Goal: Task Accomplishment & Management: Manage account settings

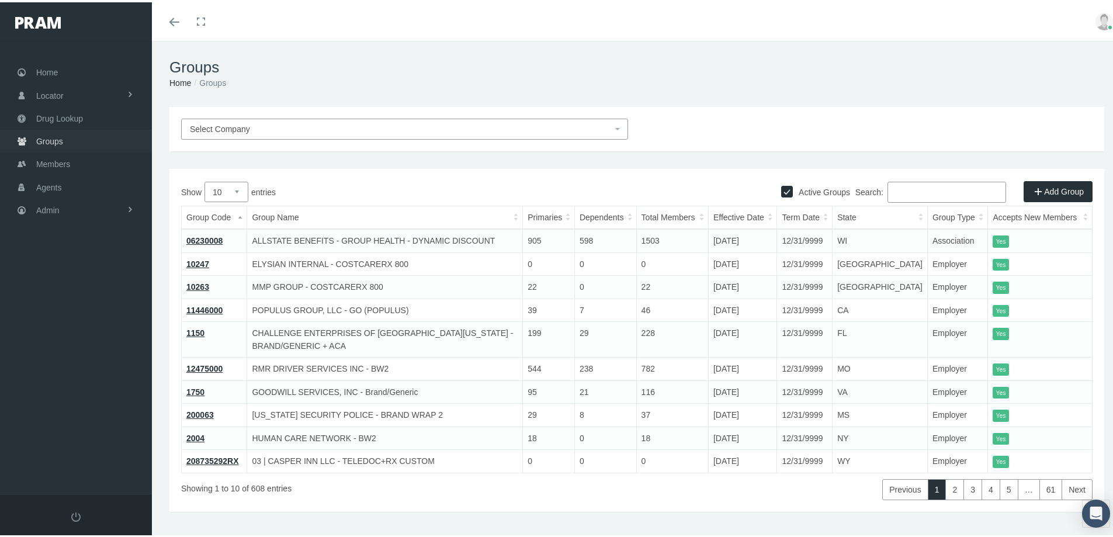
click at [49, 135] on span "Groups" at bounding box center [49, 139] width 27 height 22
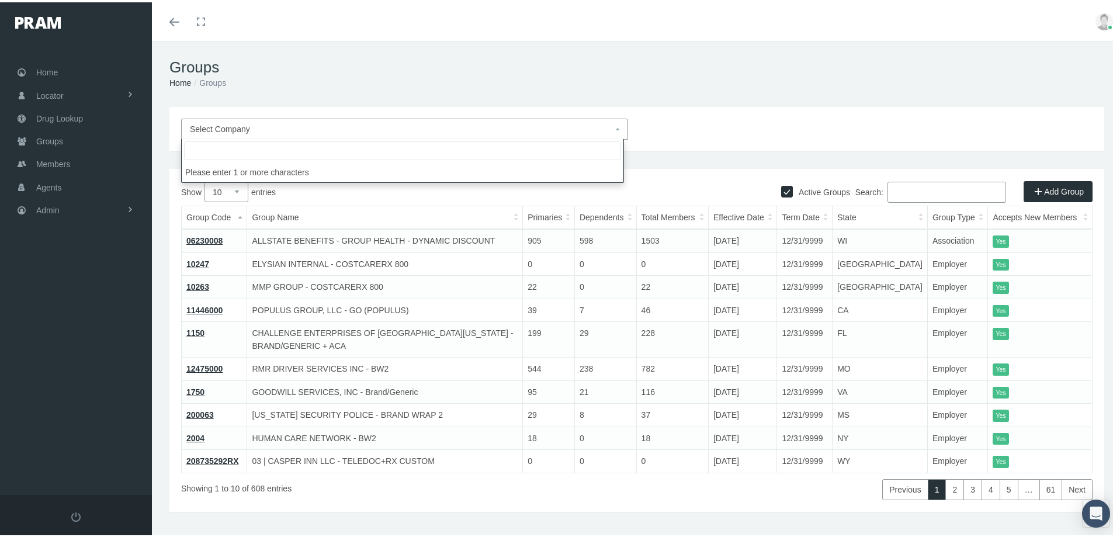
click at [206, 126] on span "Select Company" at bounding box center [220, 126] width 60 height 9
type input "Lyric"
select select "9146"
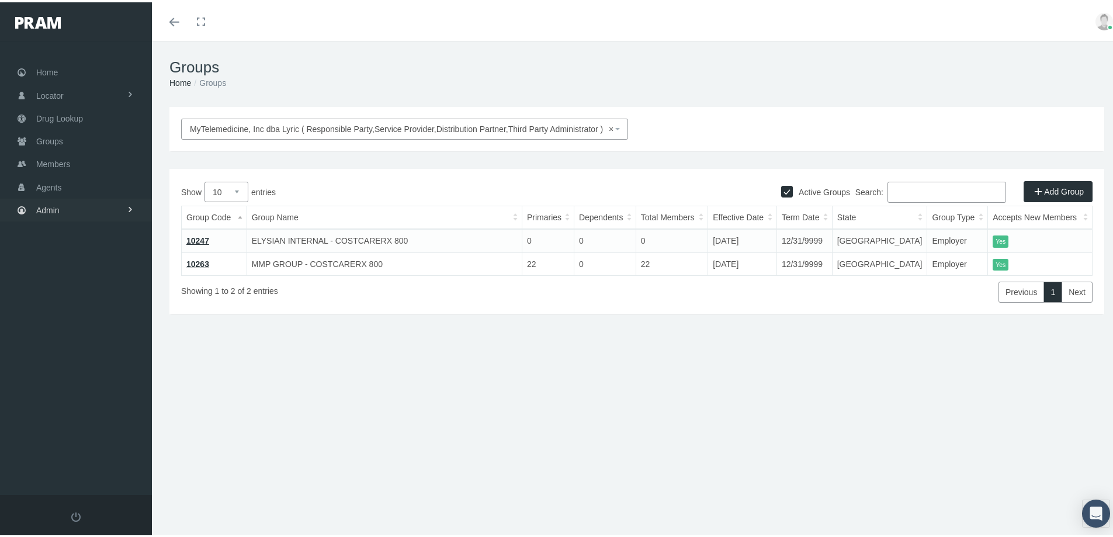
click at [47, 205] on span "Admin" at bounding box center [47, 208] width 23 height 22
click at [67, 409] on span "Eligibility File Uploads" at bounding box center [87, 405] width 79 height 20
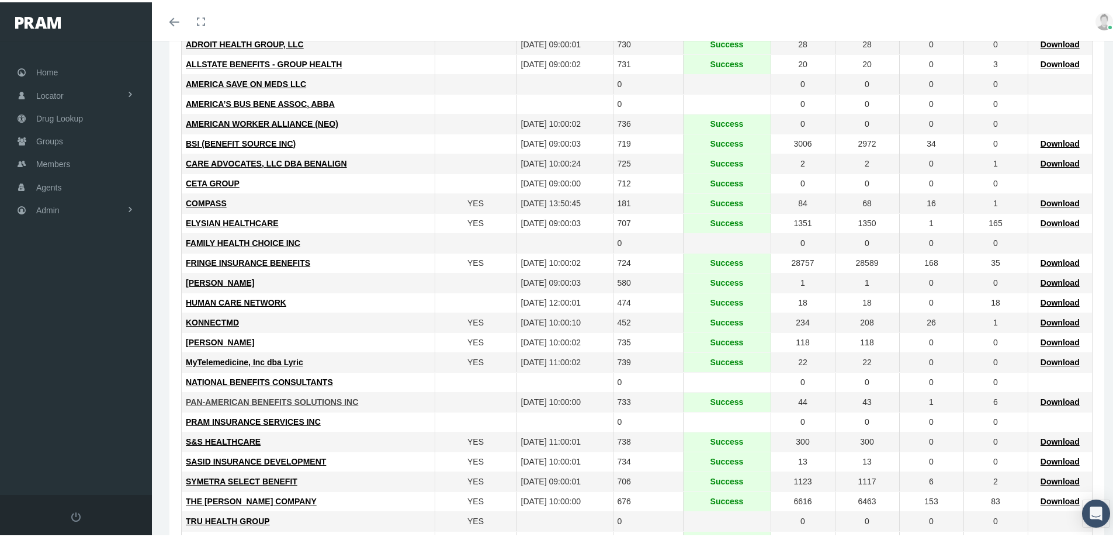
scroll to position [234, 0]
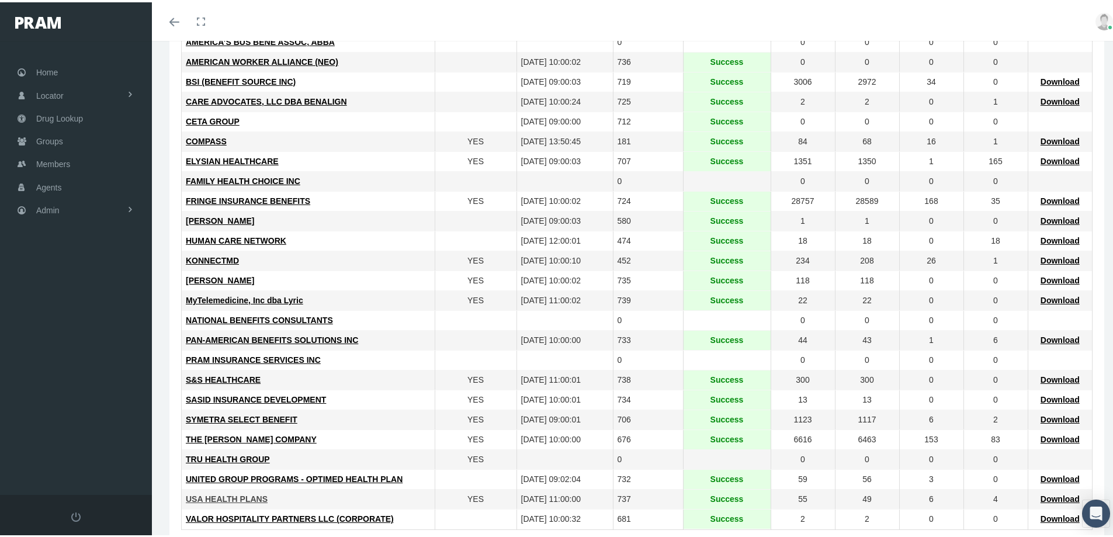
click at [232, 494] on span "USA HEALTH PLANS" at bounding box center [227, 496] width 82 height 9
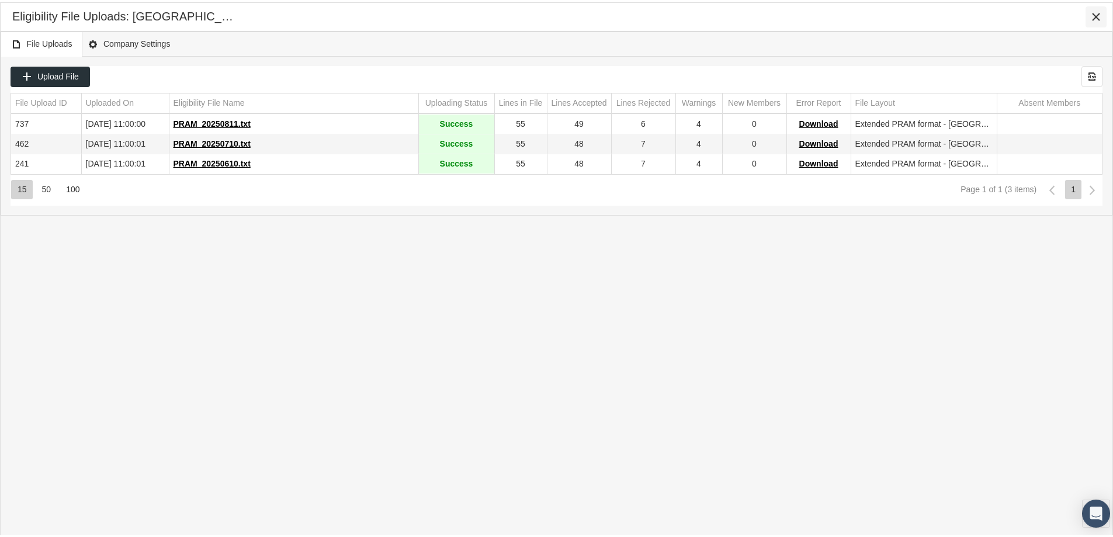
click at [1099, 12] on icon "Close" at bounding box center [1095, 14] width 11 height 11
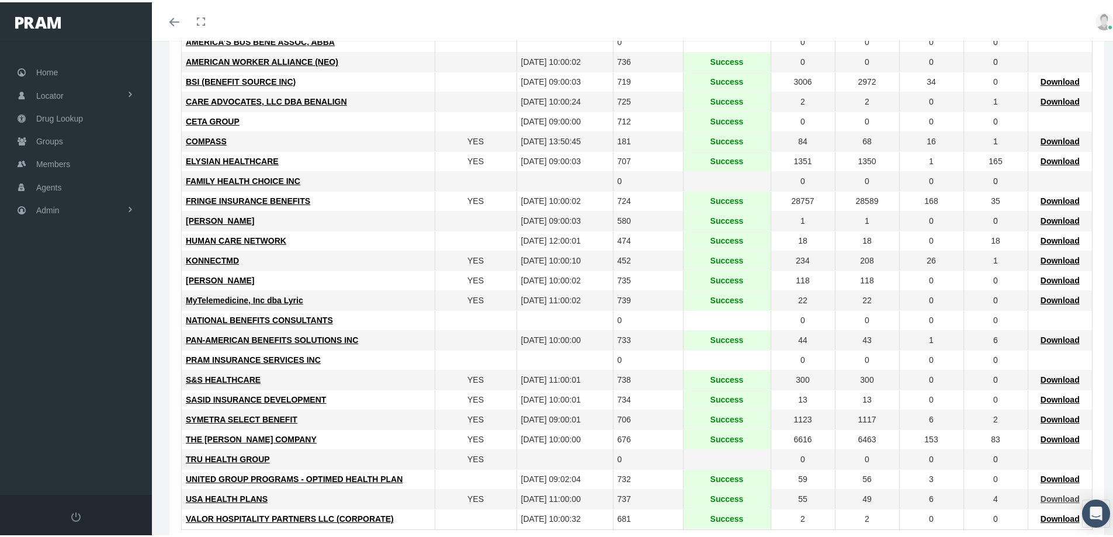
click at [1049, 498] on span "Download" at bounding box center [1059, 496] width 39 height 9
click at [47, 137] on span "Groups" at bounding box center [49, 139] width 27 height 22
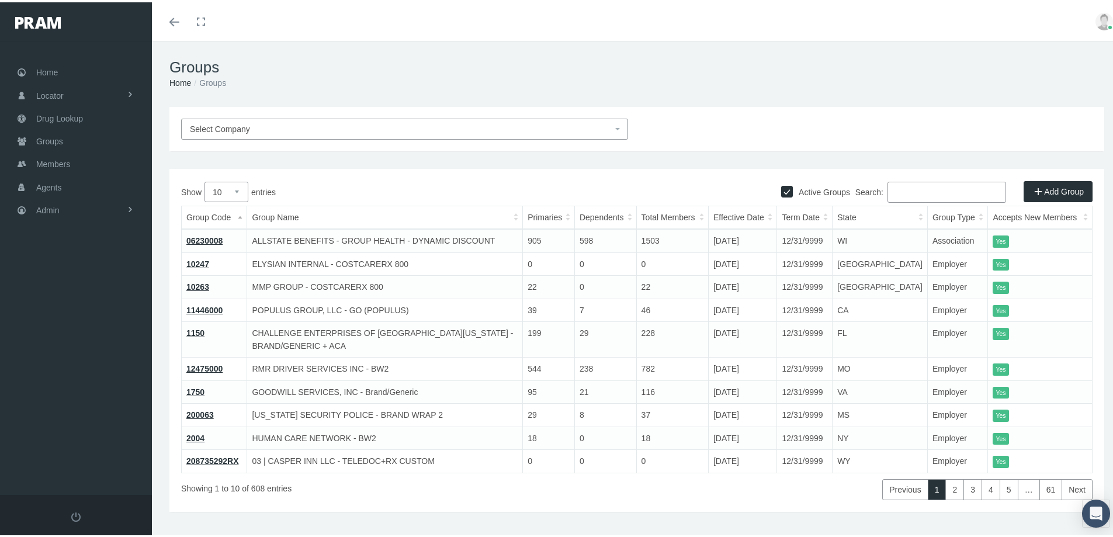
click at [888, 191] on input "Search:" at bounding box center [946, 189] width 119 height 21
paste input "HMEIREB8"
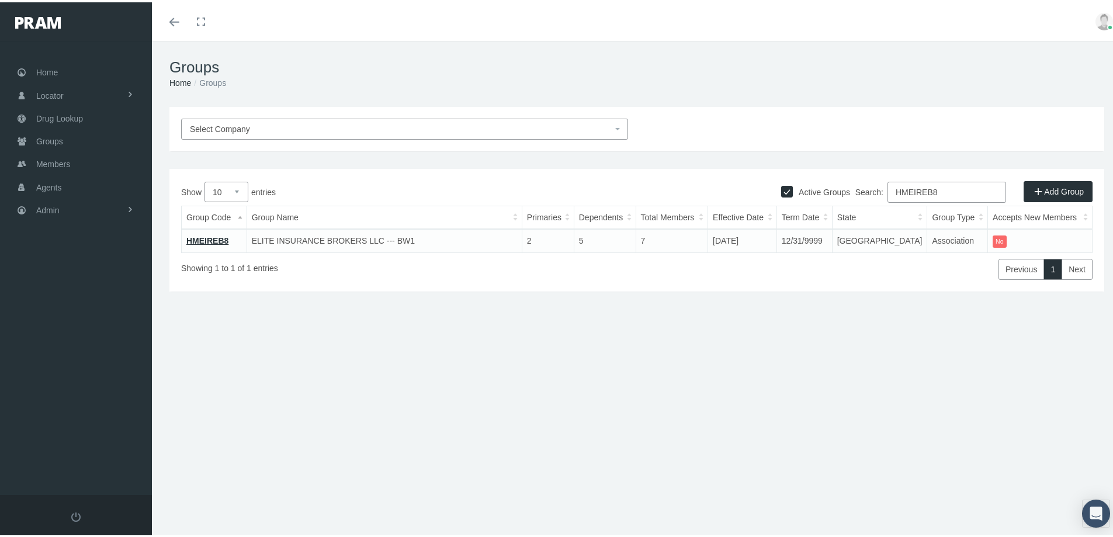
type input "HMEIREB8"
click at [210, 238] on link "HMEIREB8" at bounding box center [207, 238] width 42 height 9
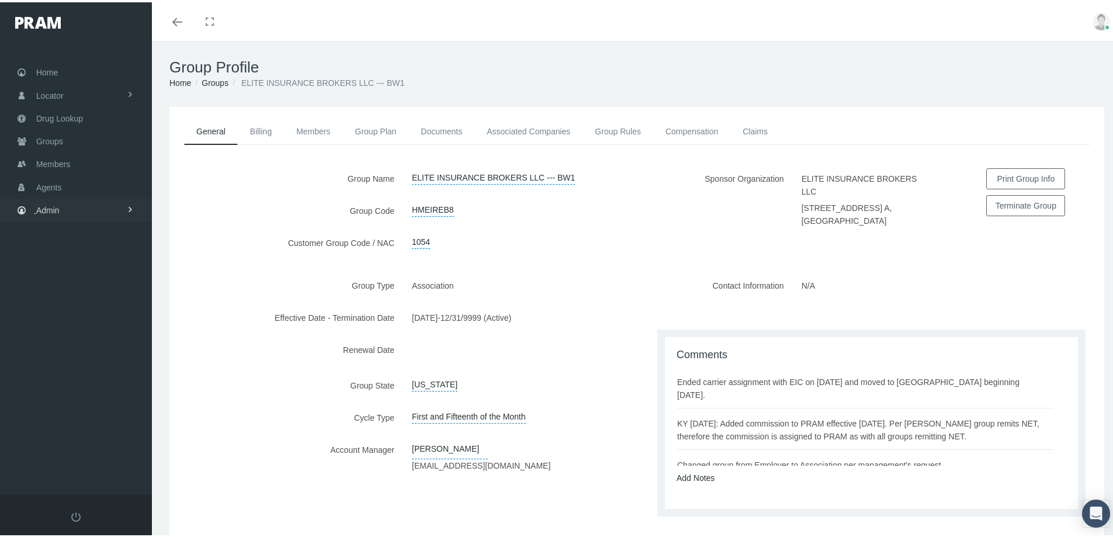
click at [46, 207] on span "Admin" at bounding box center [47, 208] width 23 height 22
click at [70, 402] on span "Eligibility File Uploads" at bounding box center [87, 405] width 79 height 20
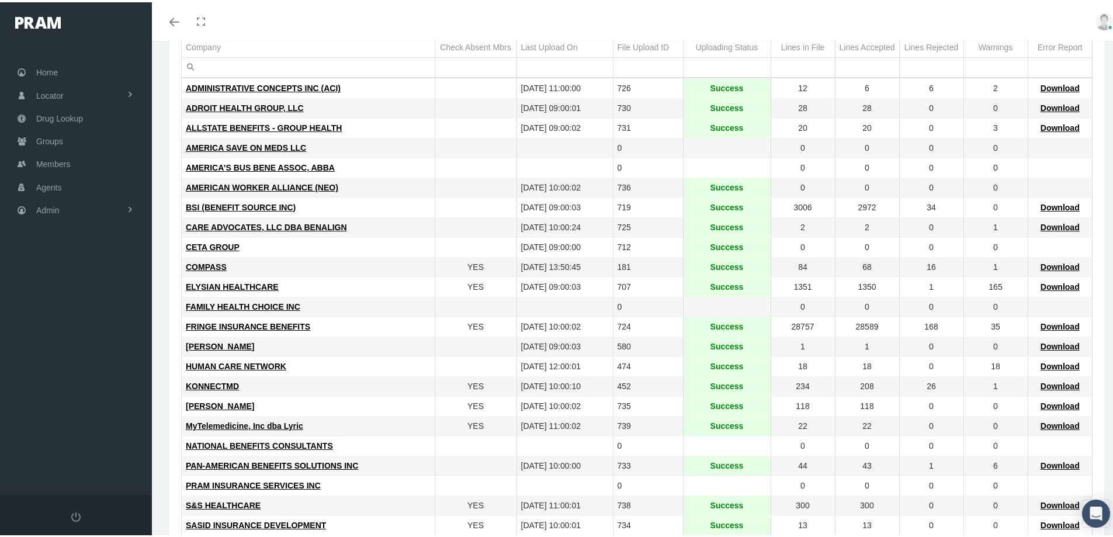
scroll to position [175, 0]
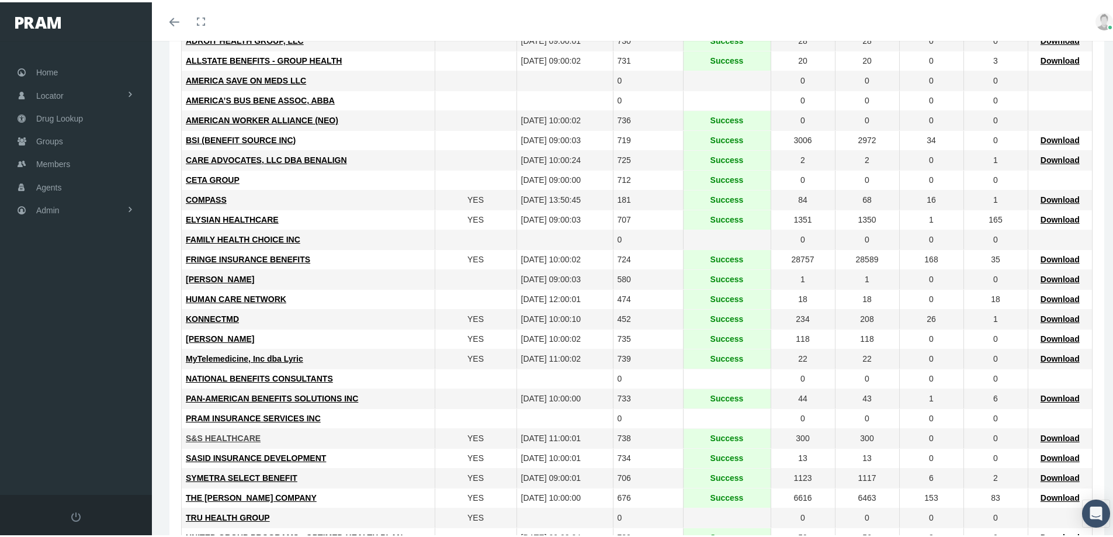
click at [230, 435] on span "S&S HEALTHCARE" at bounding box center [223, 435] width 75 height 9
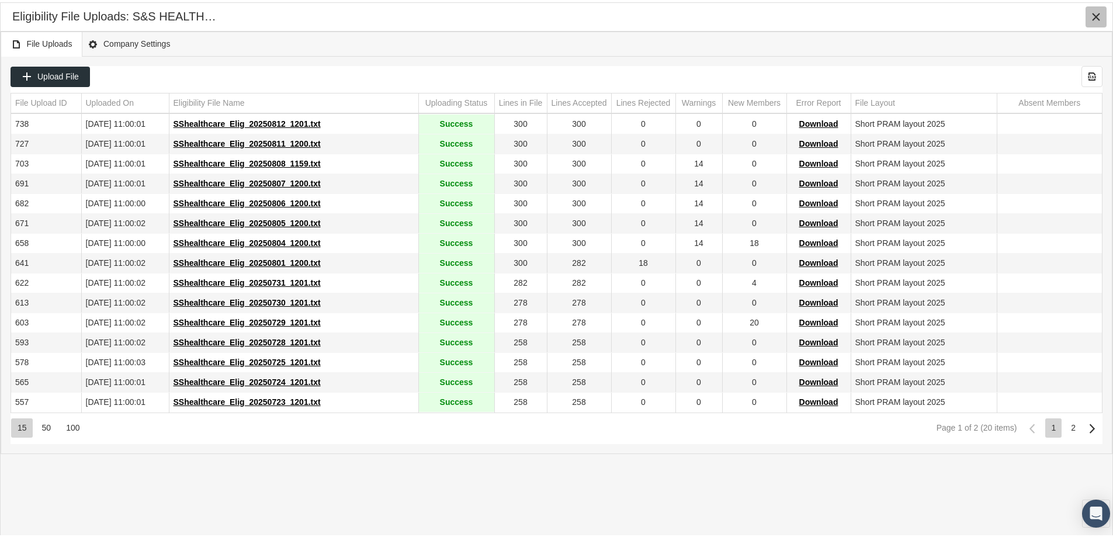
drag, startPoint x: 1101, startPoint y: 14, endPoint x: 1089, endPoint y: 19, distance: 13.3
click at [1099, 15] on div "Close" at bounding box center [1096, 15] width 20 height 20
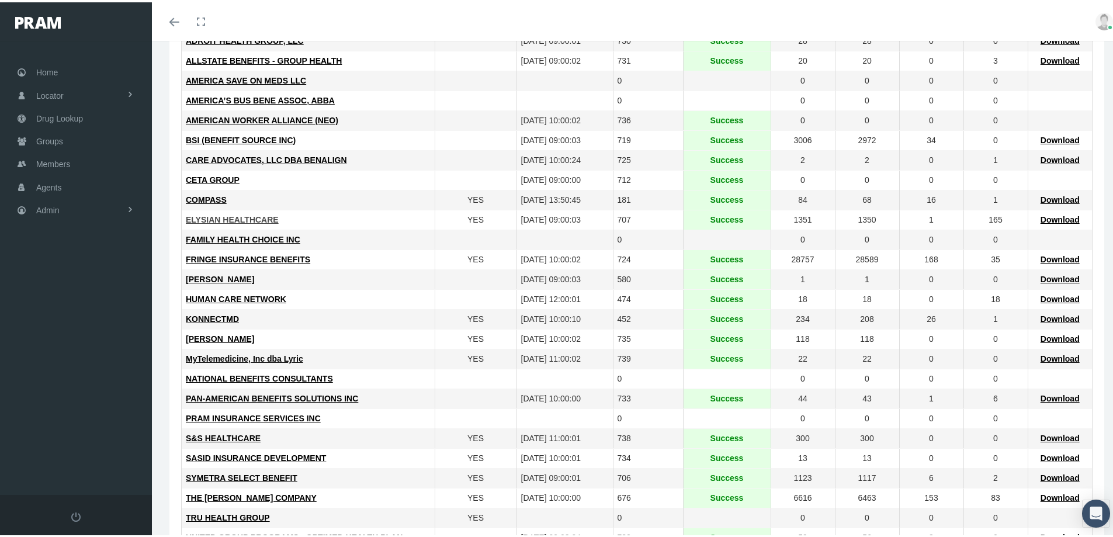
click at [230, 217] on span "ELYSIAN HEALTHCARE" at bounding box center [232, 217] width 93 height 9
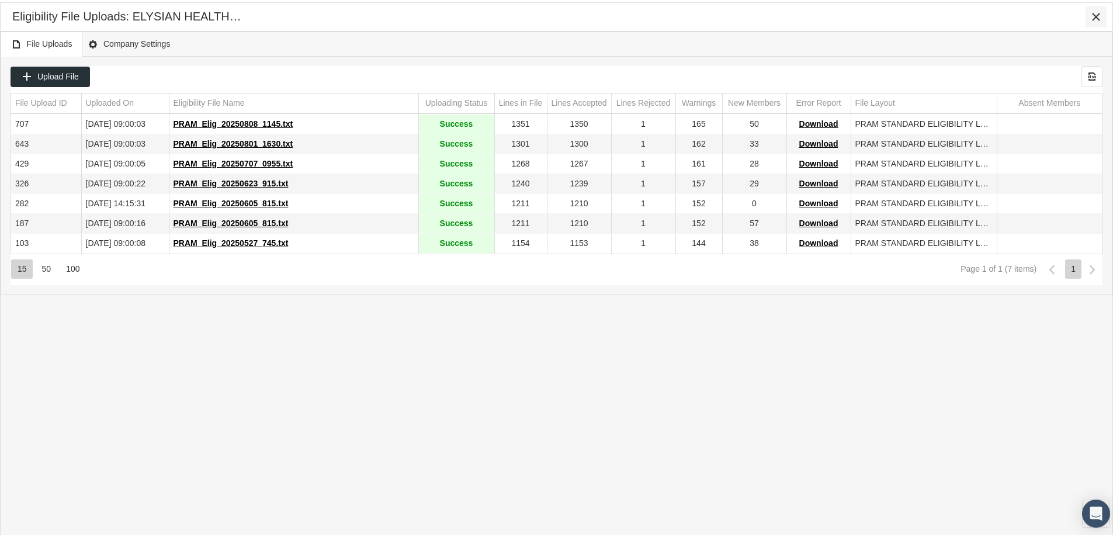
click at [1094, 13] on icon "Close" at bounding box center [1095, 14] width 11 height 11
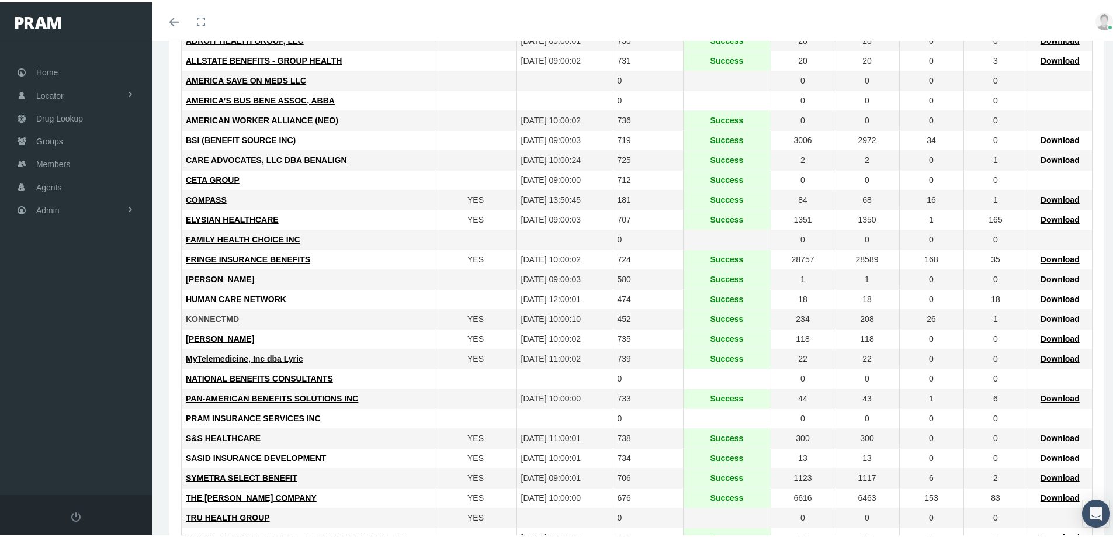
click at [210, 318] on span "KONNECTMD" at bounding box center [212, 316] width 53 height 9
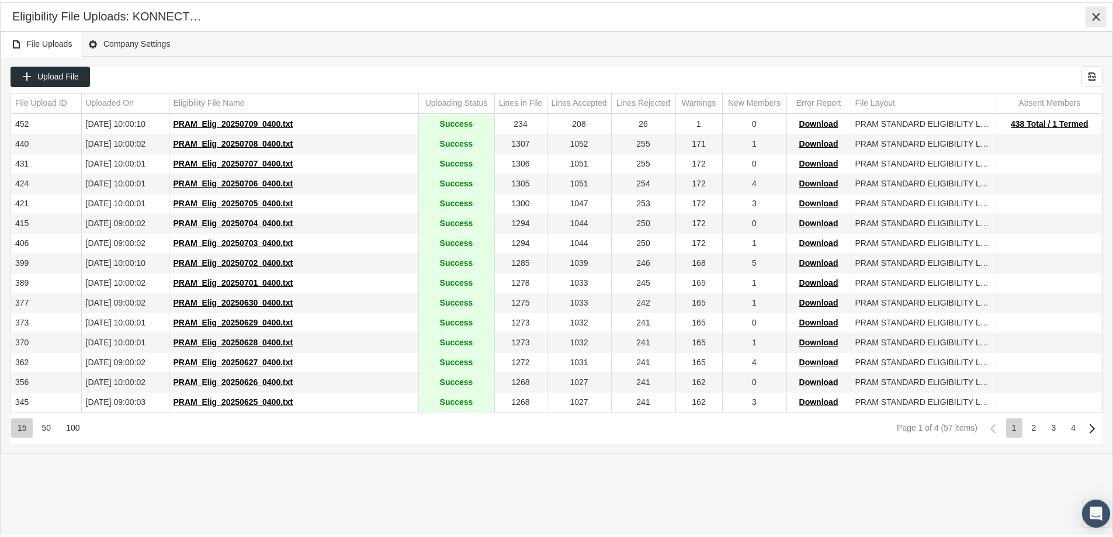
click at [1094, 11] on icon "Close" at bounding box center [1095, 14] width 11 height 11
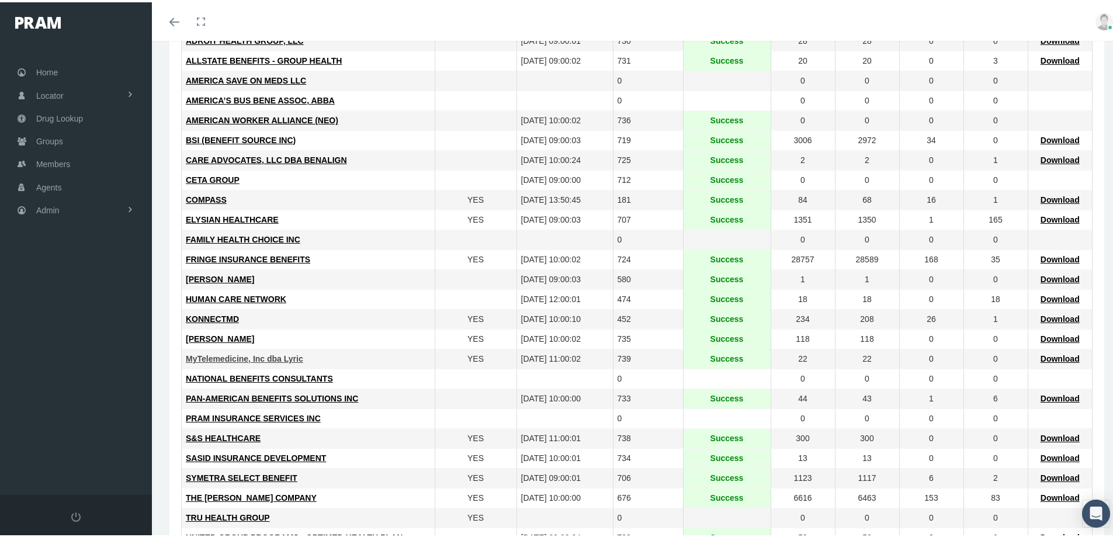
click at [219, 355] on span "MyTelemedicine, Inc dba Lyric" at bounding box center [244, 356] width 117 height 9
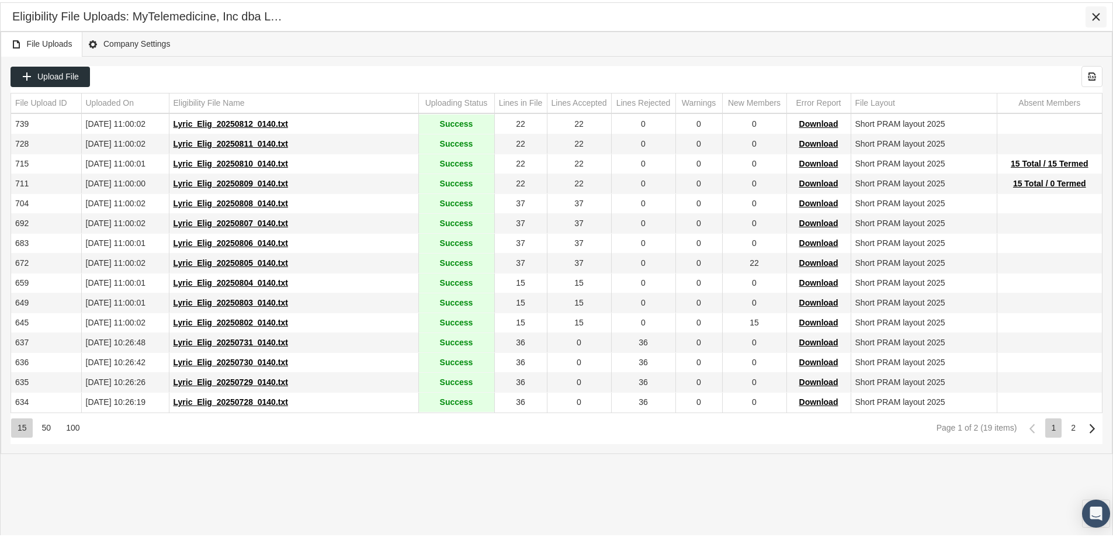
click at [1096, 13] on icon "Close" at bounding box center [1095, 14] width 11 height 11
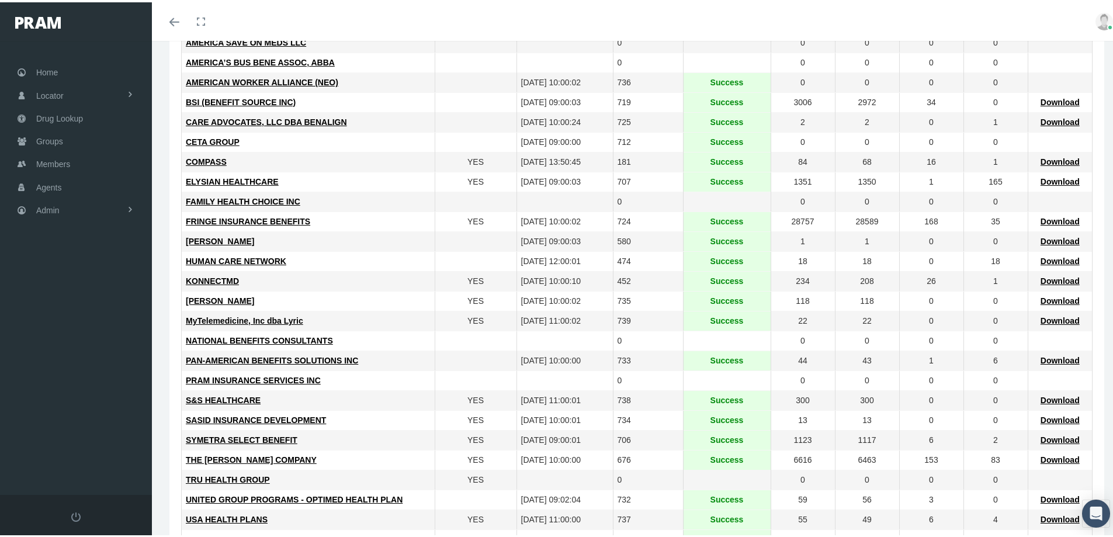
scroll to position [234, 0]
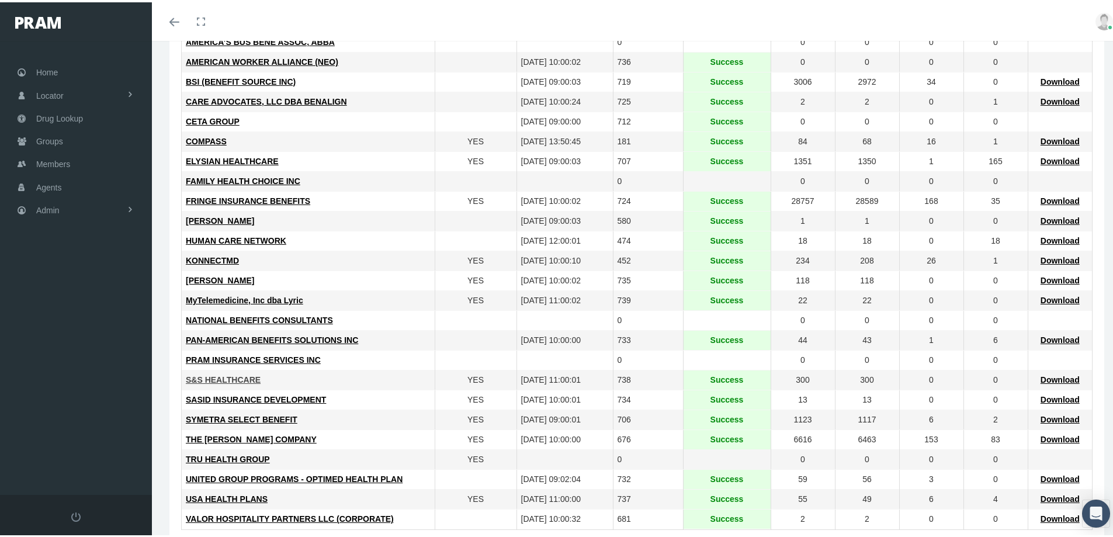
click at [211, 374] on span "S&S HEALTHCARE" at bounding box center [223, 377] width 75 height 9
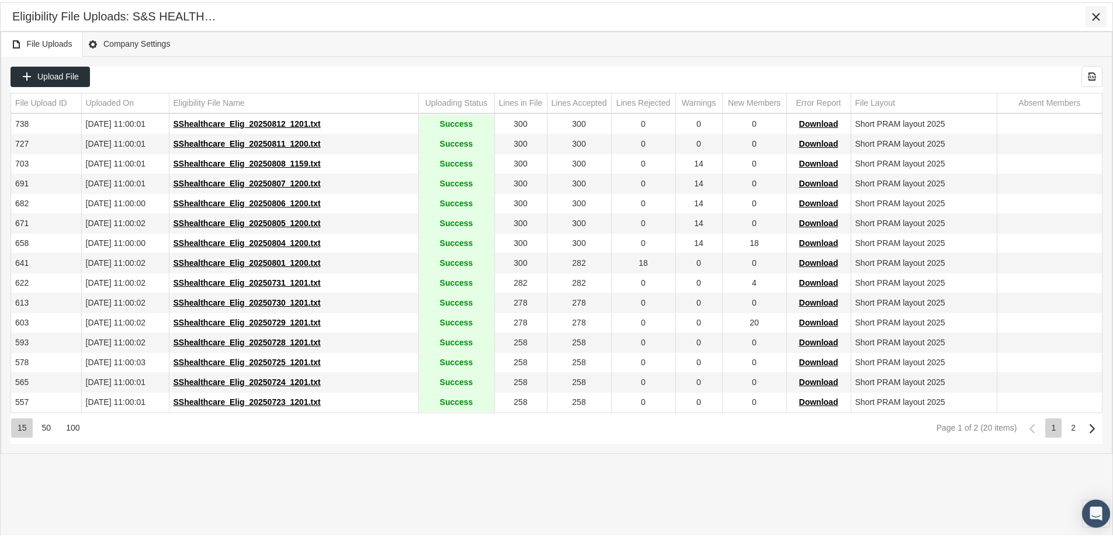
click at [1097, 15] on icon "Close" at bounding box center [1095, 14] width 11 height 11
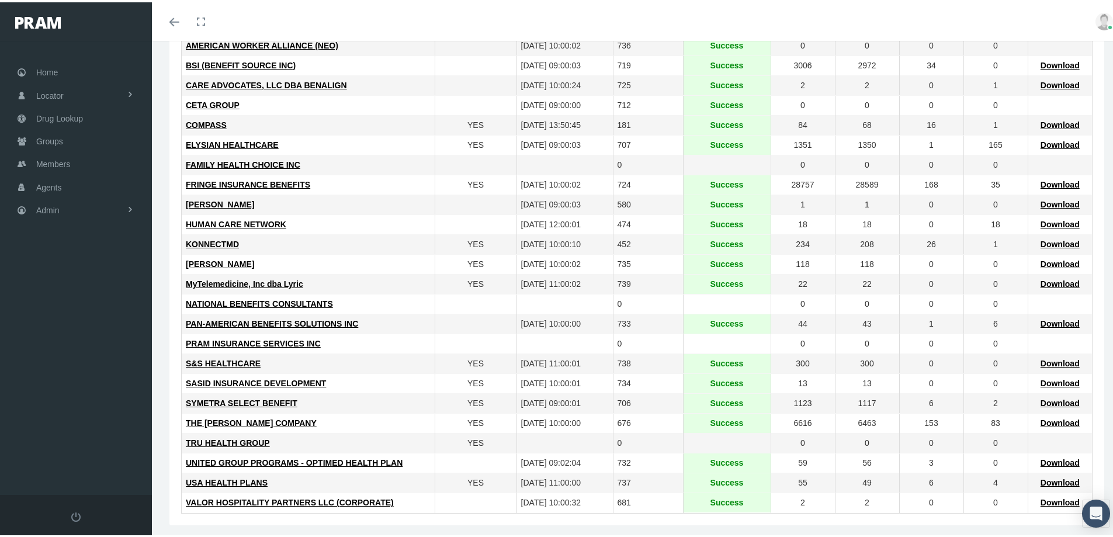
scroll to position [258, 0]
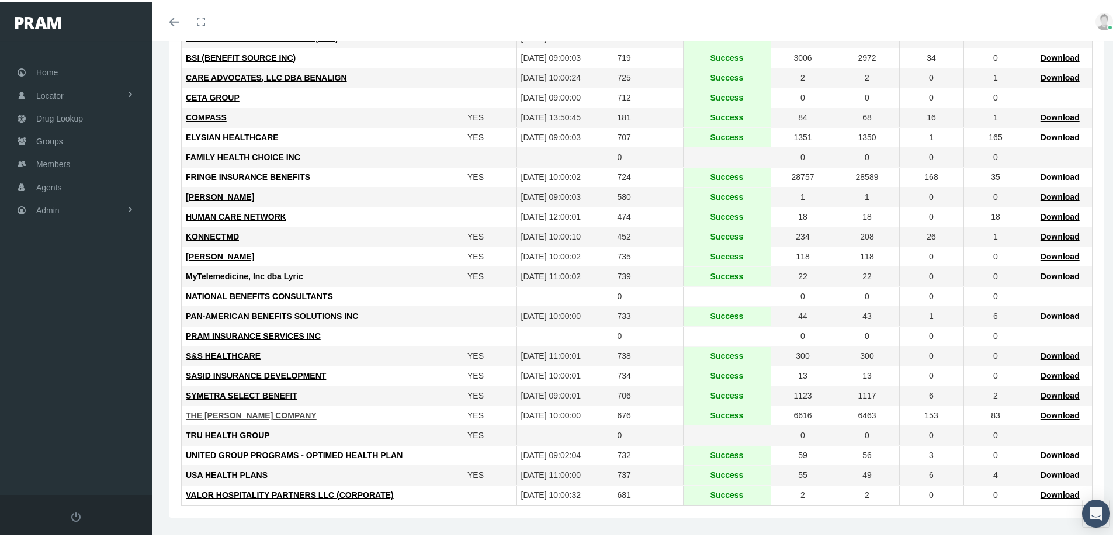
click at [239, 413] on span "THE [PERSON_NAME] COMPANY" at bounding box center [251, 412] width 131 height 9
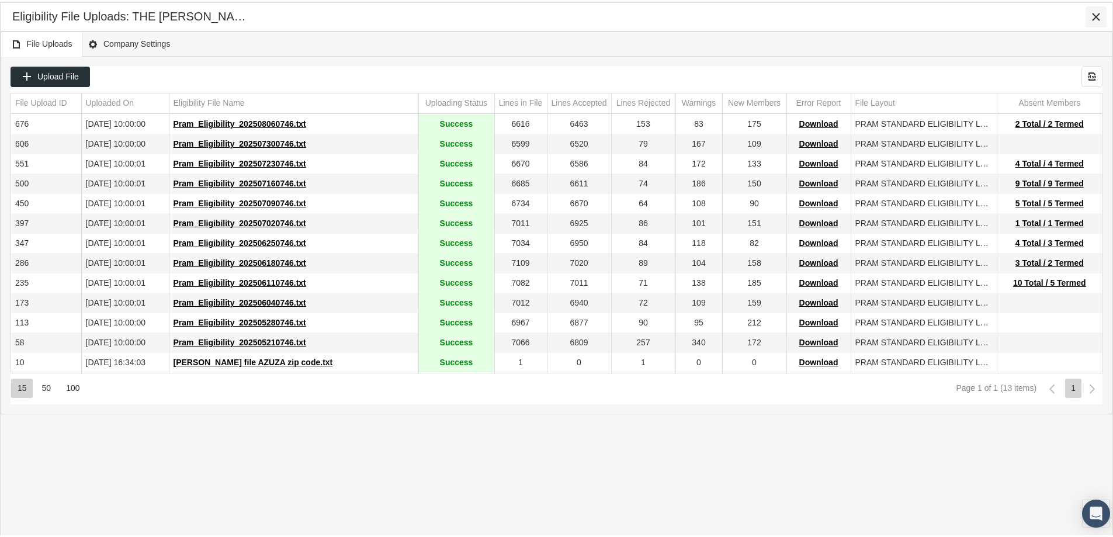
click at [1093, 13] on icon "Close" at bounding box center [1095, 14] width 11 height 11
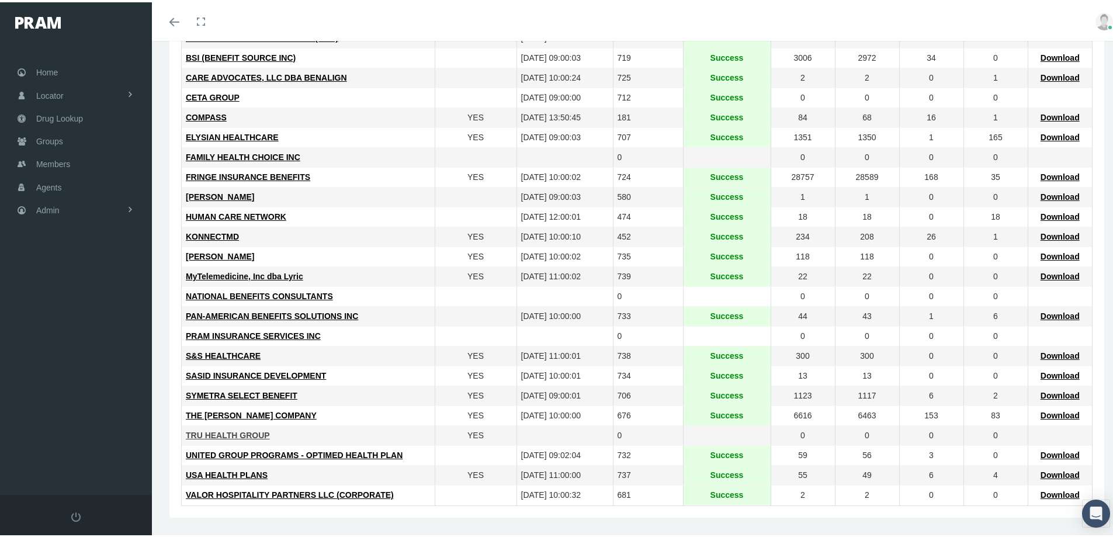
click at [210, 429] on span "TRU HEALTH GROUP" at bounding box center [228, 432] width 84 height 9
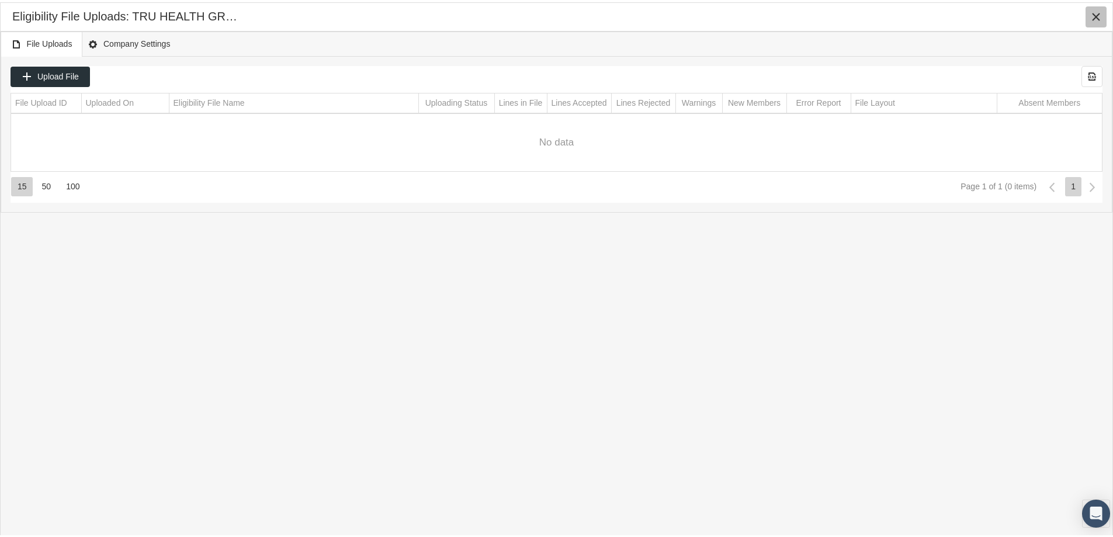
click at [1093, 15] on icon "Close" at bounding box center [1095, 14] width 11 height 11
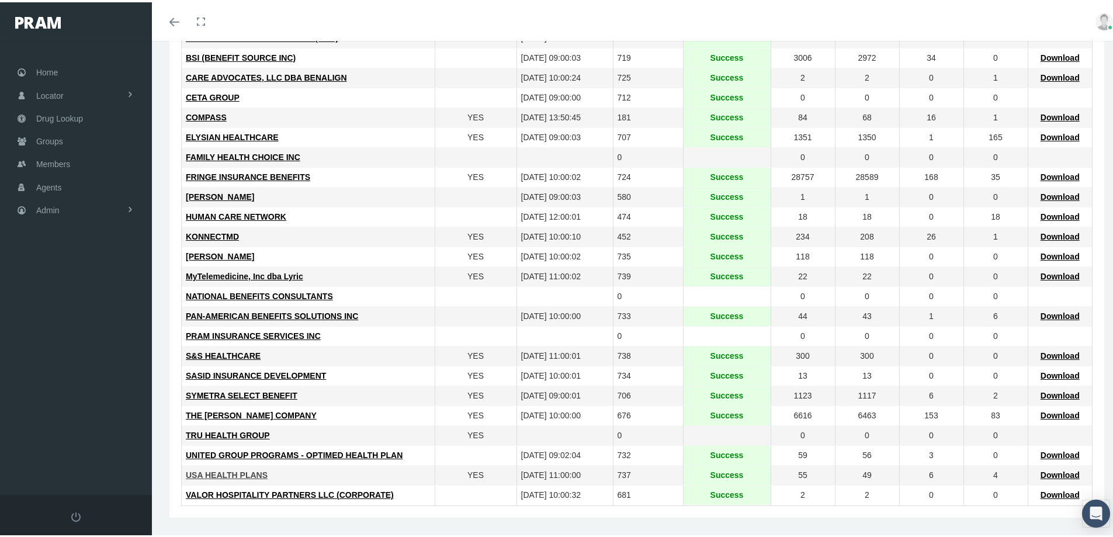
click at [213, 472] on span "USA HEALTH PLANS" at bounding box center [227, 472] width 82 height 9
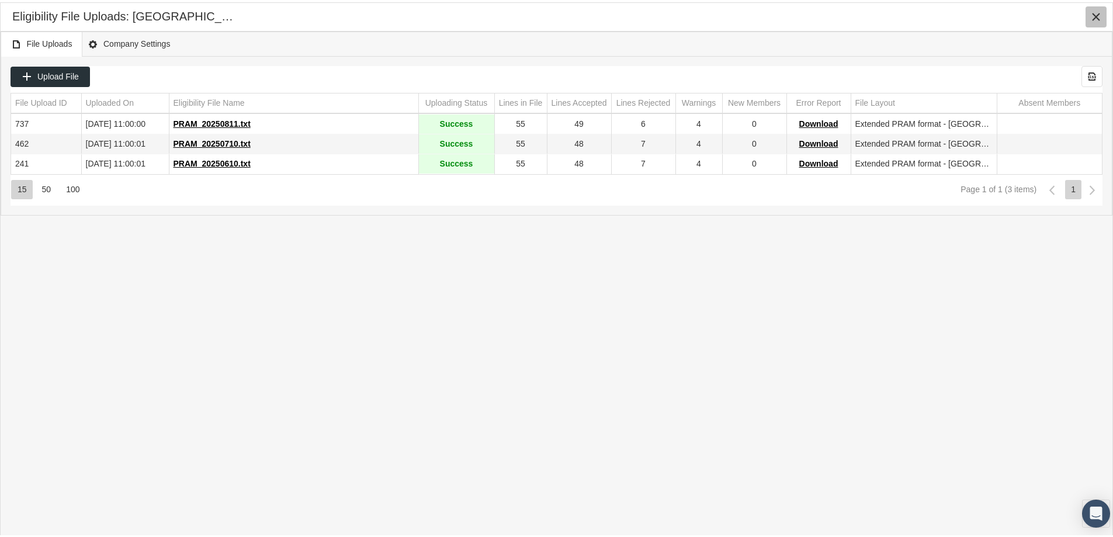
click at [1098, 10] on icon "Close" at bounding box center [1095, 14] width 11 height 11
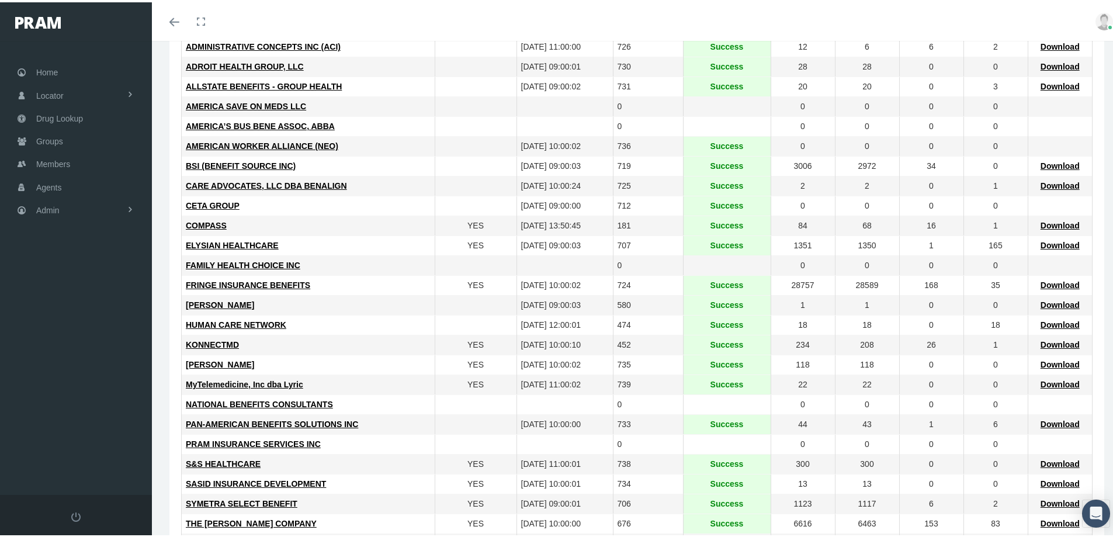
scroll to position [0, 0]
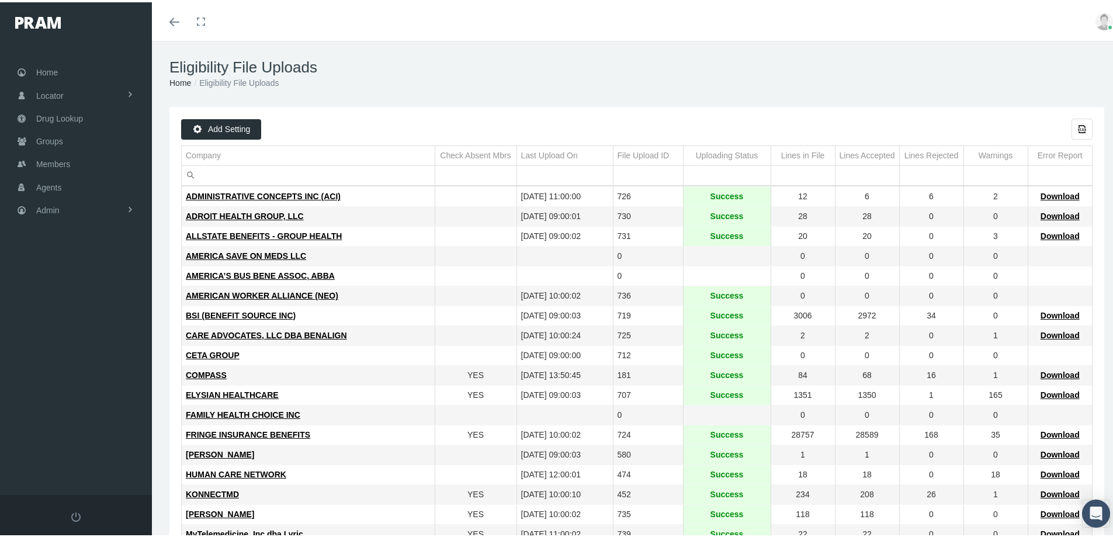
click at [383, 485] on td "KONNECTMD" at bounding box center [308, 492] width 253 height 20
click at [50, 206] on span "Admin" at bounding box center [47, 208] width 23 height 22
click at [70, 301] on span "Group Billing" at bounding box center [71, 299] width 47 height 20
click at [66, 387] on span "Payments" at bounding box center [64, 384] width 36 height 20
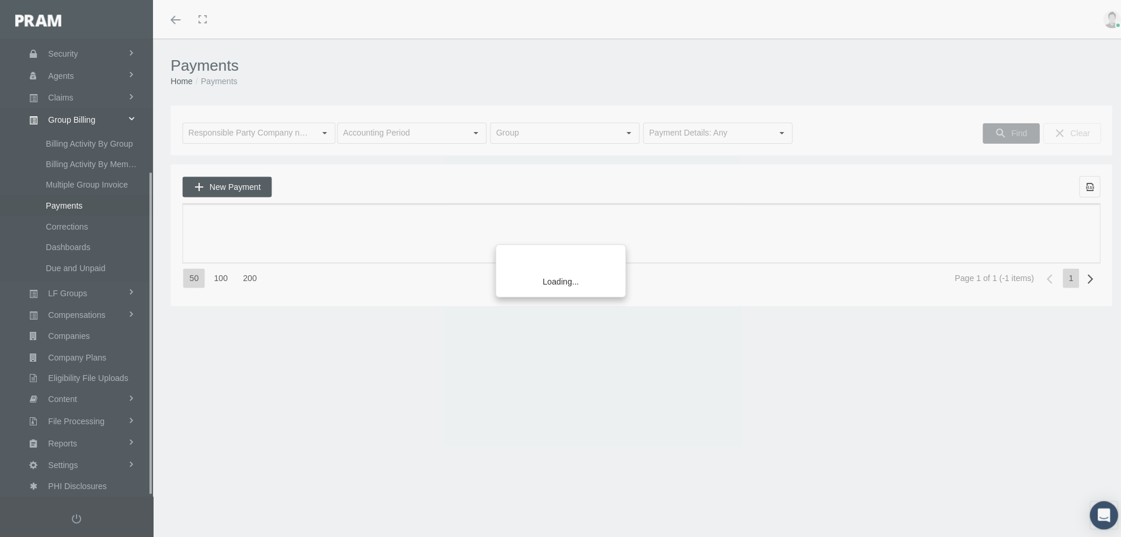
scroll to position [186, 0]
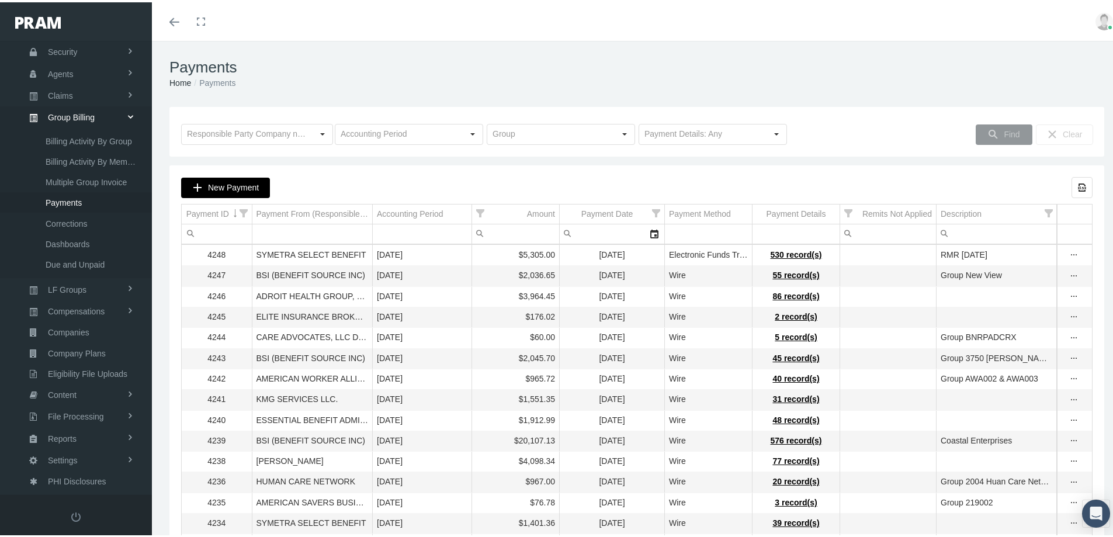
click at [235, 180] on span "New Payment" at bounding box center [233, 184] width 51 height 9
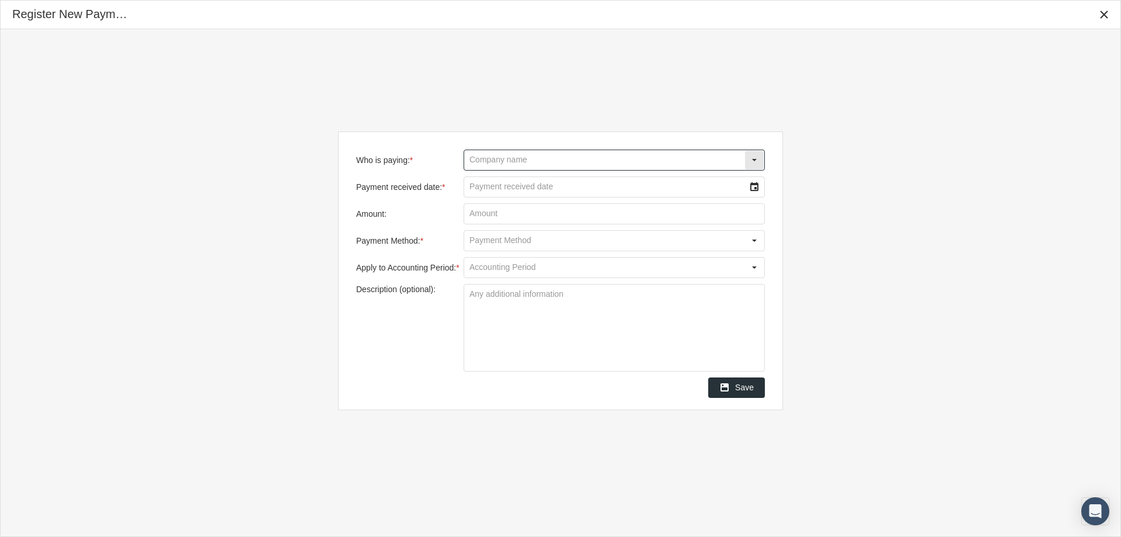
click at [487, 160] on input "Who is paying: *" at bounding box center [604, 160] width 280 height 20
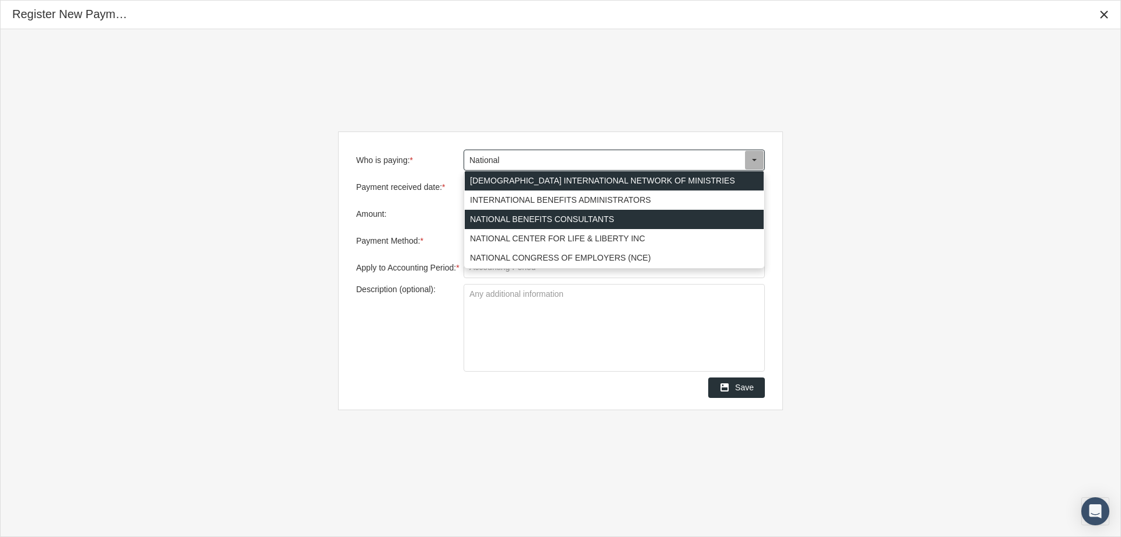
click at [488, 217] on div "NATIONAL BENEFITS CONSULTANTS" at bounding box center [614, 219] width 299 height 19
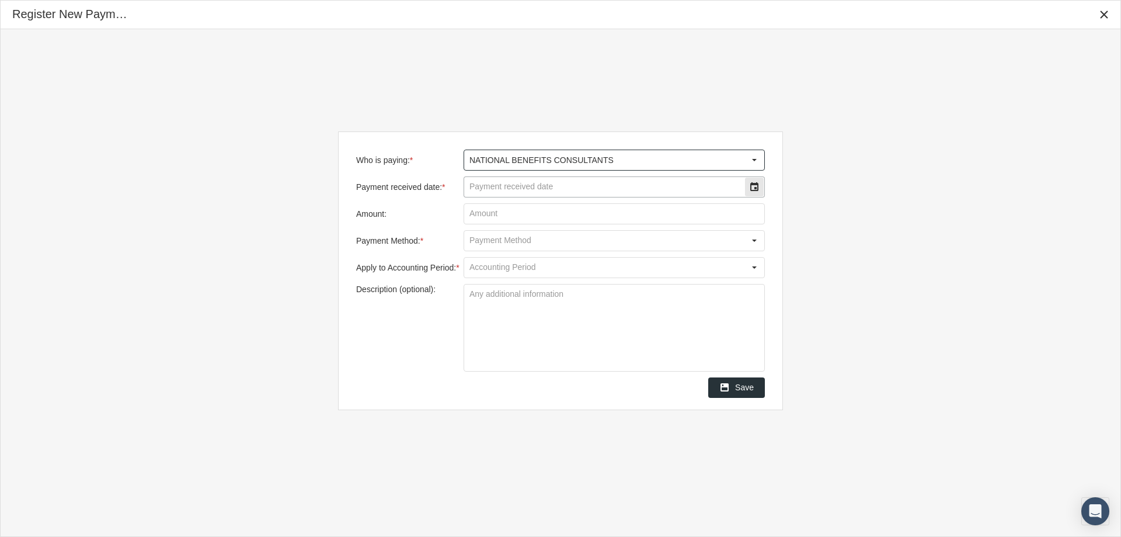
type input "NATIONAL BENEFITS CONSULTANTS"
click at [500, 190] on input "Payment received date: *" at bounding box center [604, 187] width 280 height 20
type input "[DATE]"
click at [493, 215] on input "Amount:" at bounding box center [614, 214] width 300 height 20
type input "$ 154.20"
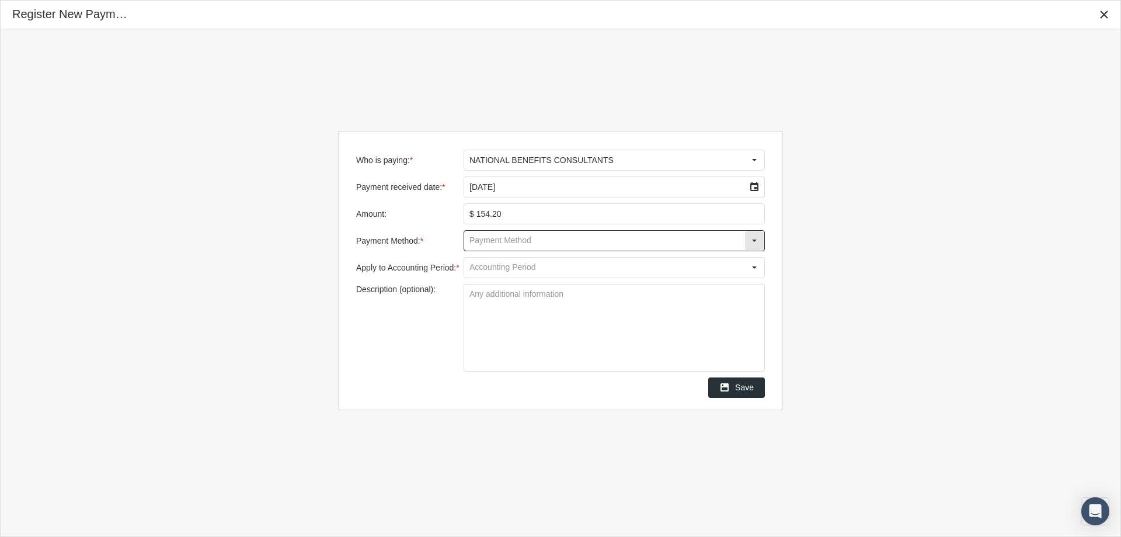
click at [474, 239] on input "Payment Method: *" at bounding box center [604, 241] width 280 height 20
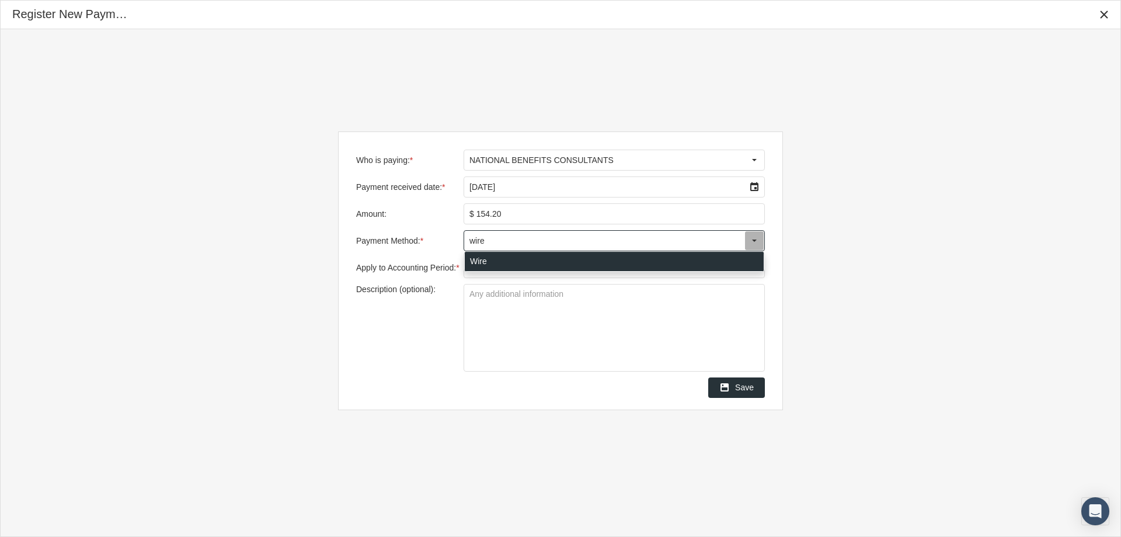
click at [475, 259] on div "Wire" at bounding box center [614, 261] width 299 height 19
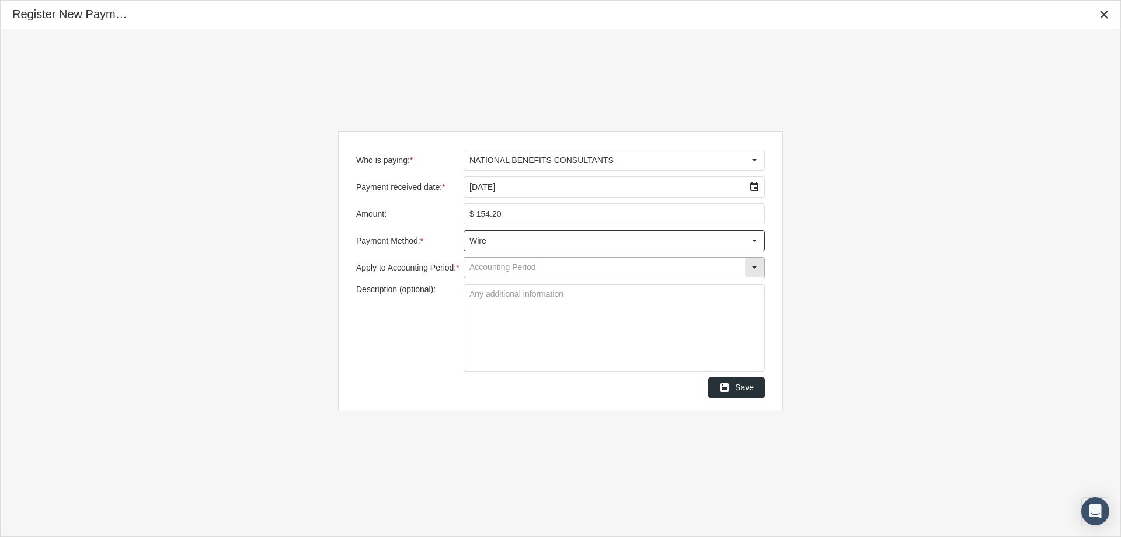
type input "Wire"
click at [478, 264] on input "Apply to Accounting Period: *" at bounding box center [604, 268] width 280 height 20
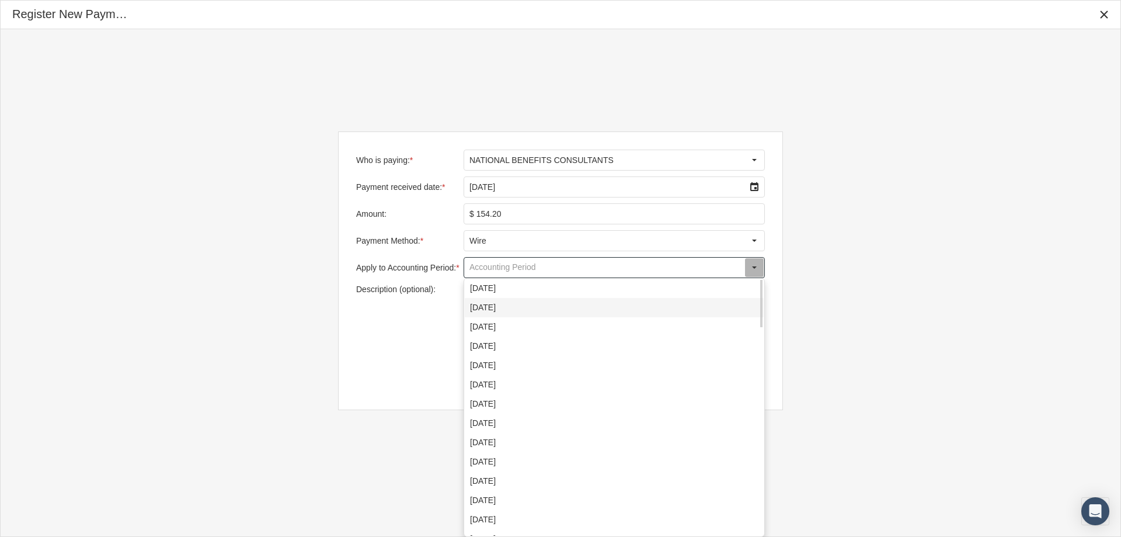
click at [485, 305] on div "August 2025" at bounding box center [614, 307] width 299 height 19
type input "August 2025"
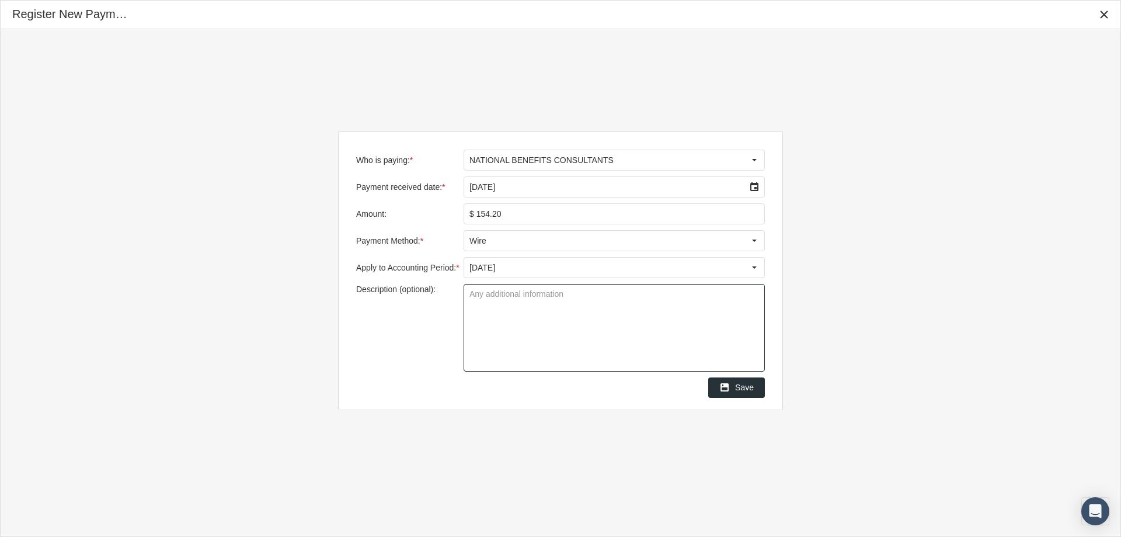
drag, startPoint x: 474, startPoint y: 298, endPoint x: 585, endPoint y: 283, distance: 112.6
click at [478, 298] on textarea "Description (optional):" at bounding box center [614, 327] width 300 height 86
type textarea "Group - SIREN"
click at [588, 330] on textarea "Group - SIREN" at bounding box center [614, 327] width 300 height 86
click at [746, 386] on span "Save" at bounding box center [744, 387] width 19 height 9
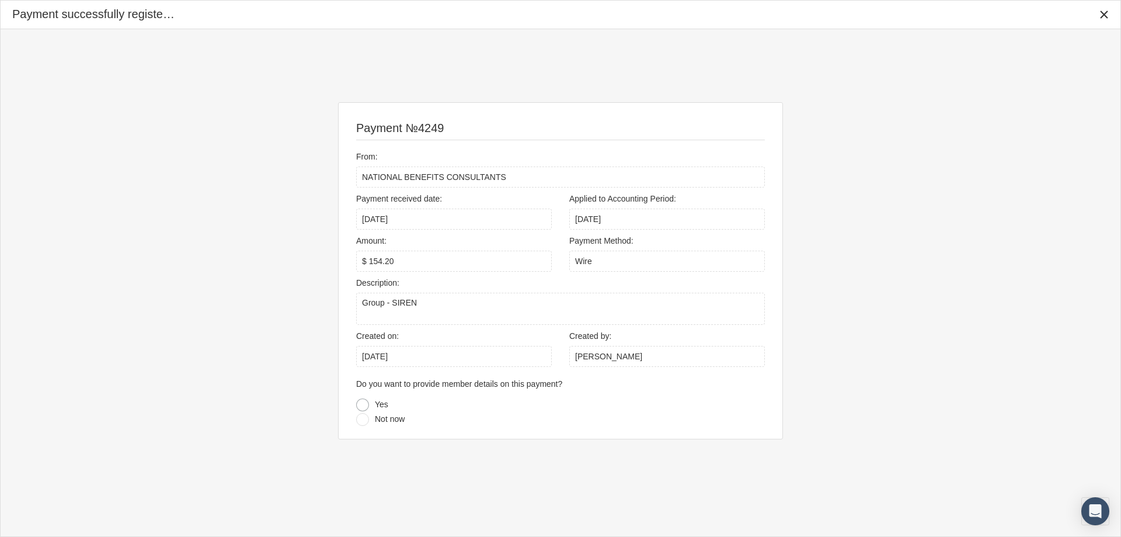
click at [362, 406] on div at bounding box center [362, 404] width 13 height 13
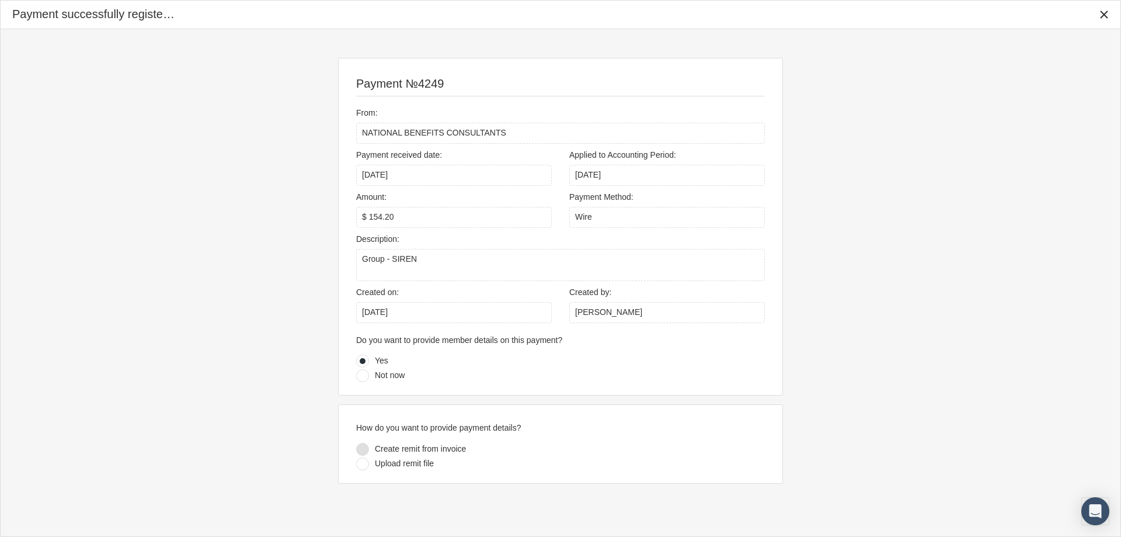
click at [363, 447] on div at bounding box center [362, 449] width 13 height 13
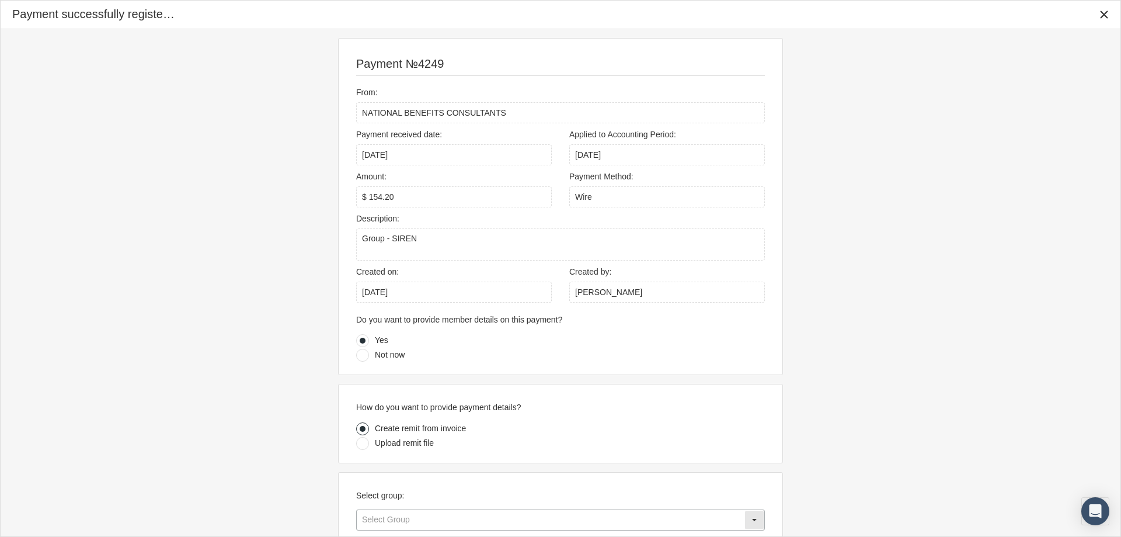
click at [396, 524] on input "text" at bounding box center [551, 520] width 388 height 20
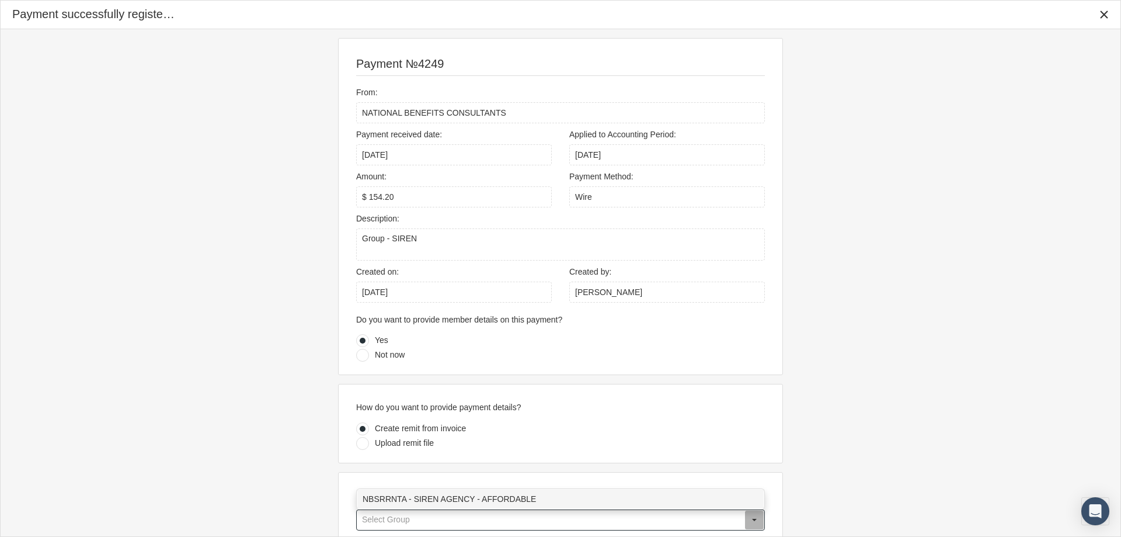
click at [428, 497] on div "NBSRRNTA - SIREN AGENCY - AFFORDABLE" at bounding box center [560, 498] width 406 height 19
type input "NBSRRNTA - SIREN AGENCY - AFFORDABLE"
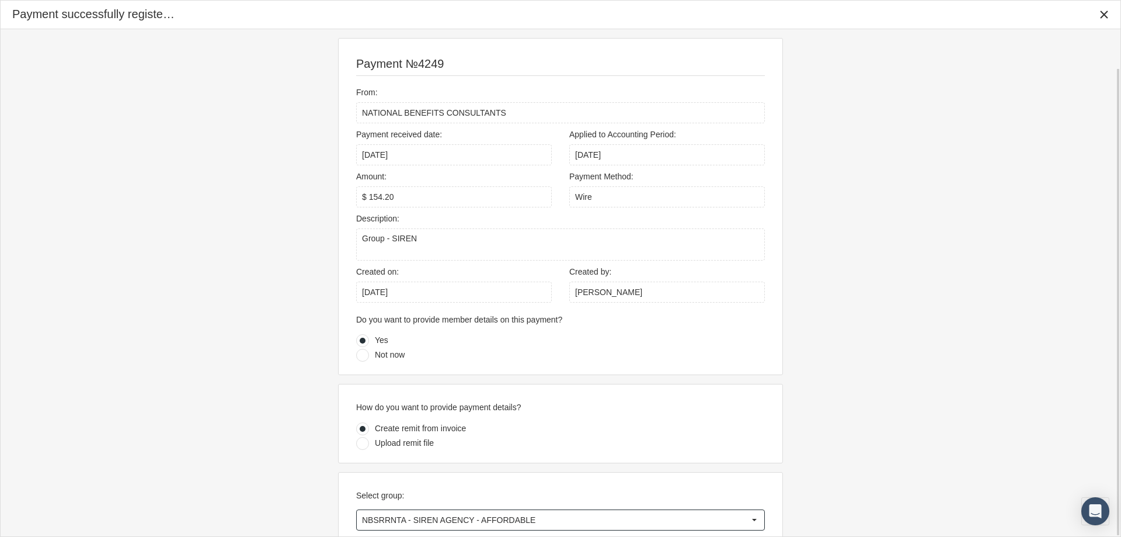
scroll to position [42, 0]
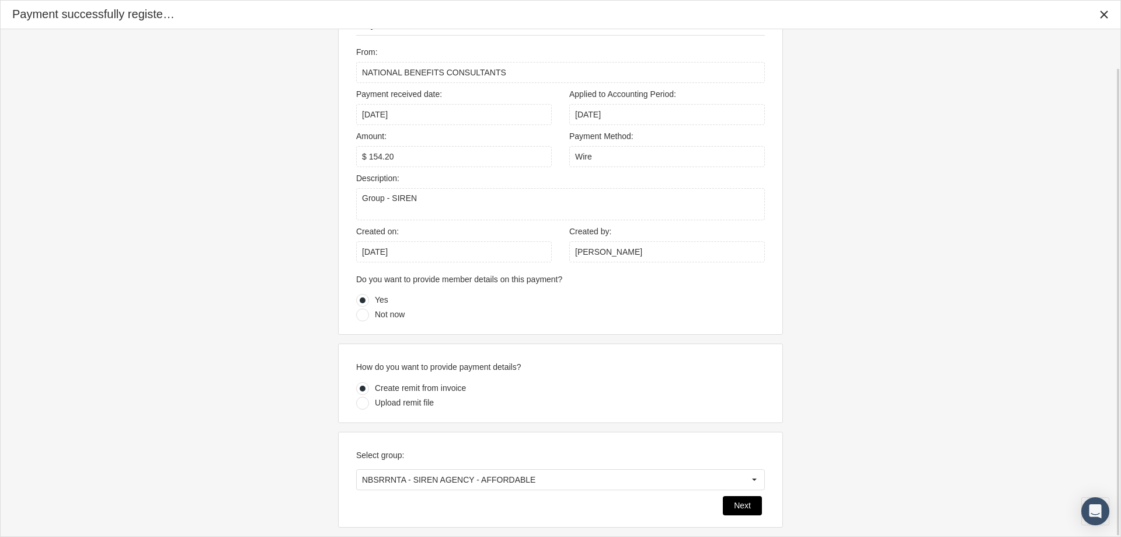
click at [739, 506] on span "Next" at bounding box center [742, 505] width 17 height 9
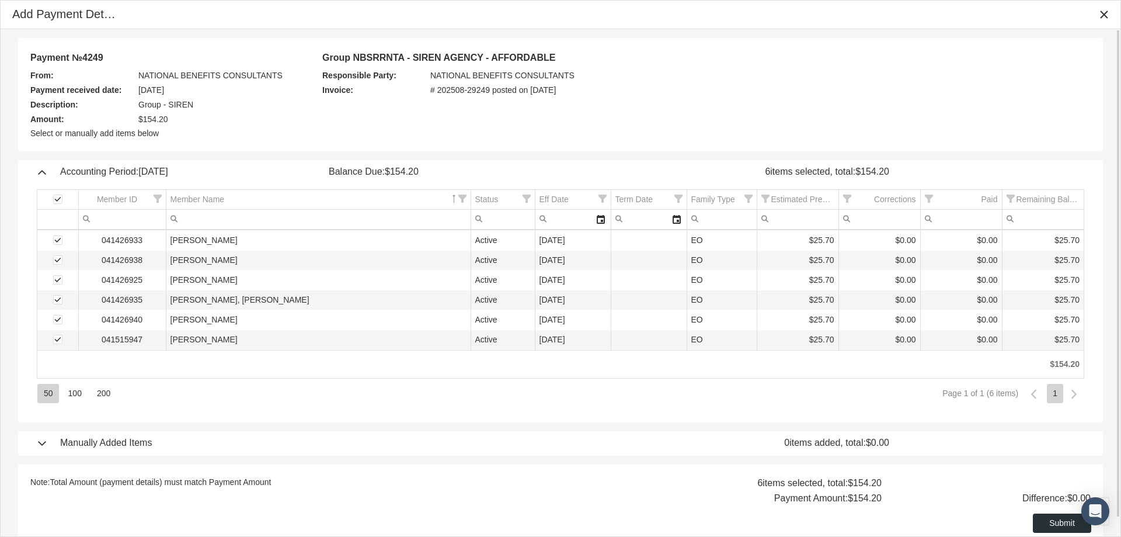
scroll to position [19, 0]
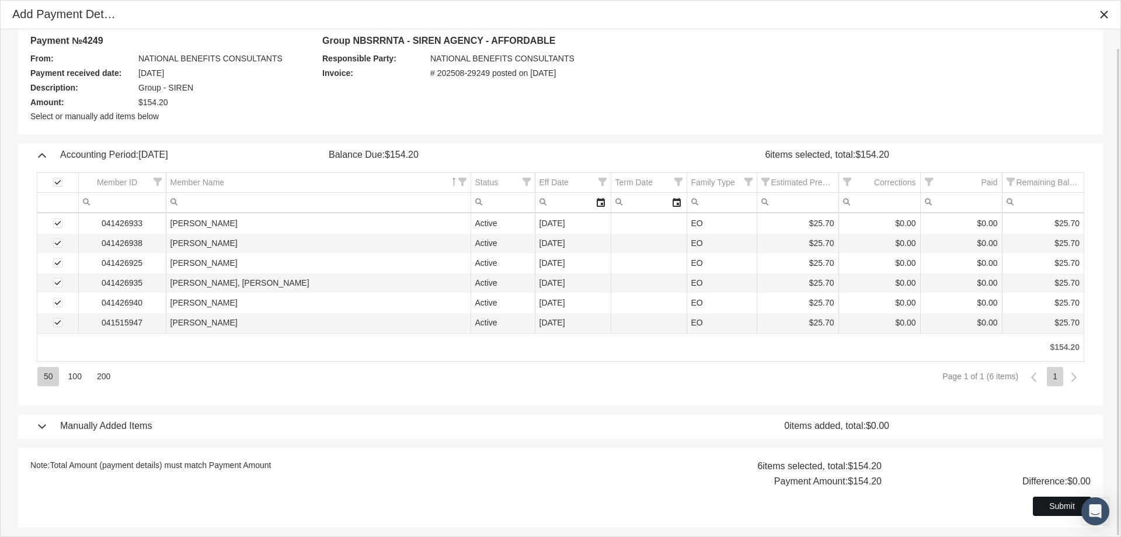
click at [1043, 507] on div "Submit" at bounding box center [1062, 506] width 57 height 18
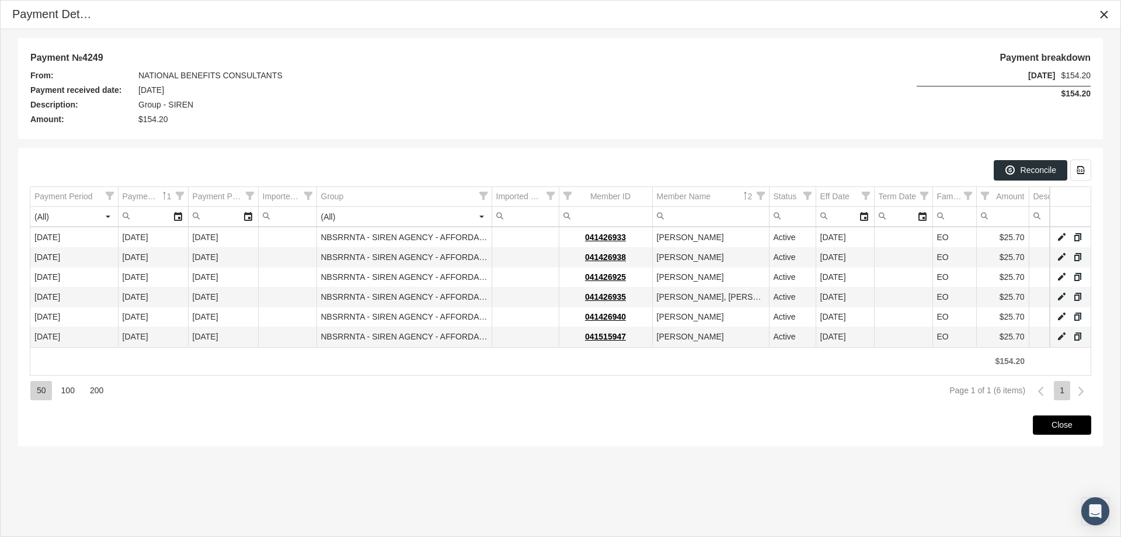
drag, startPoint x: 1042, startPoint y: 423, endPoint x: 908, endPoint y: 456, distance: 137.8
click at [1040, 424] on div "Close" at bounding box center [1062, 425] width 57 height 18
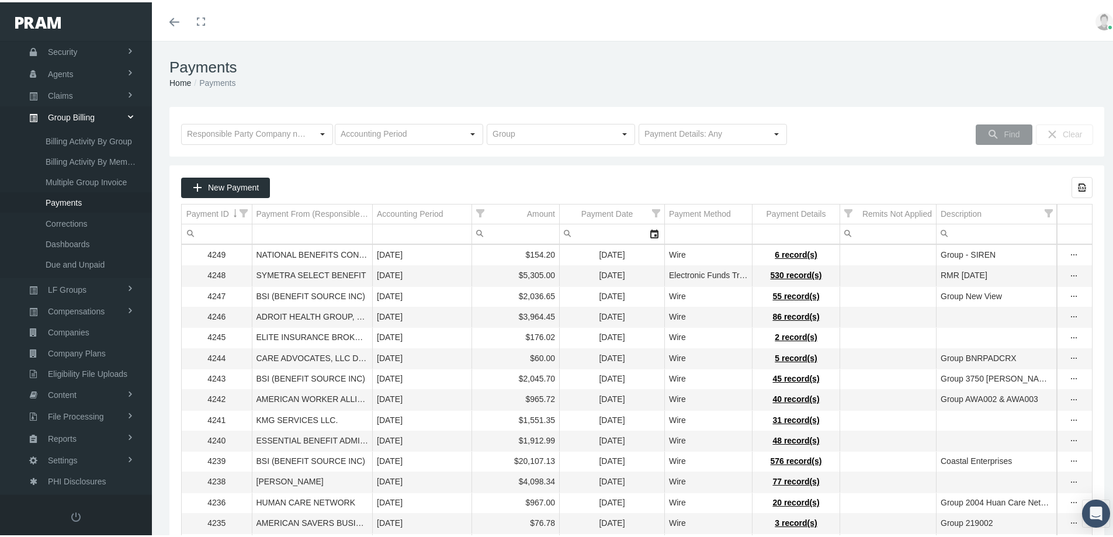
click at [880, 81] on ol "Home Payments" at bounding box center [636, 80] width 934 height 13
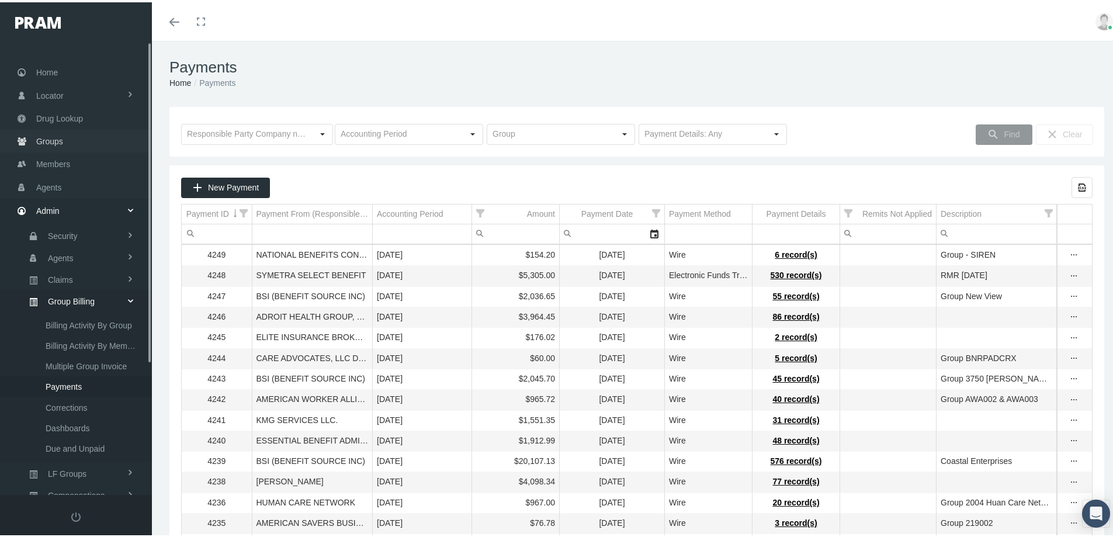
drag, startPoint x: 46, startPoint y: 138, endPoint x: 23, endPoint y: 166, distance: 36.5
click at [46, 138] on span "Groups" at bounding box center [49, 139] width 27 height 22
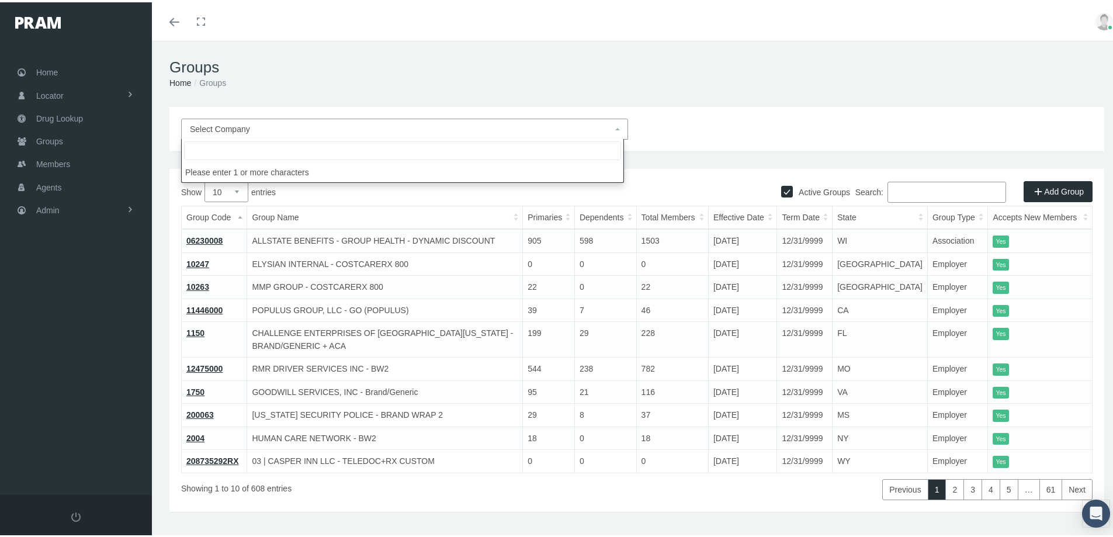
click at [235, 118] on span "Select Company" at bounding box center [404, 126] width 447 height 21
type input "lyric"
select select "9146"
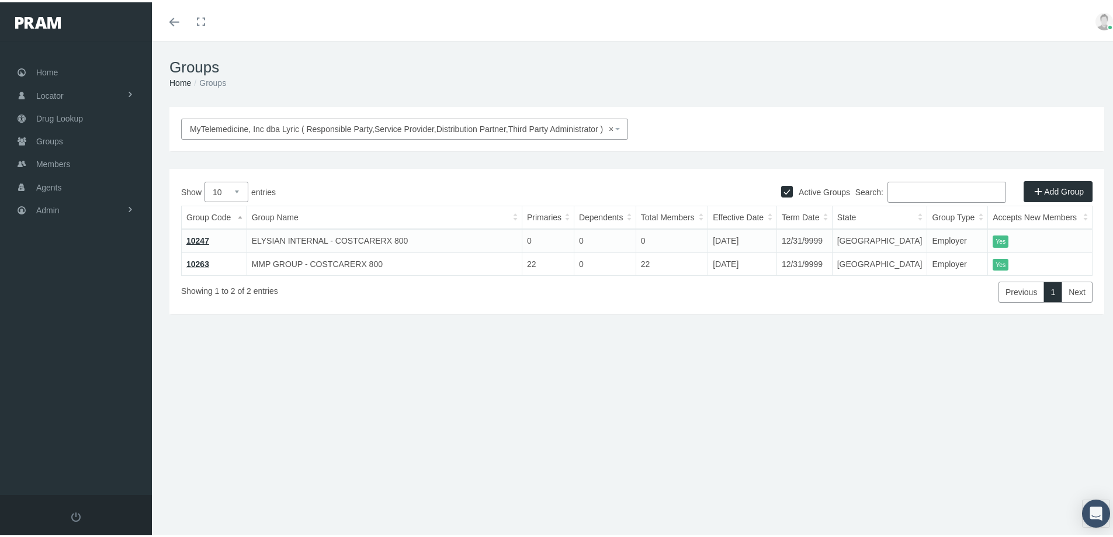
click at [194, 237] on link "10247" at bounding box center [197, 238] width 23 height 9
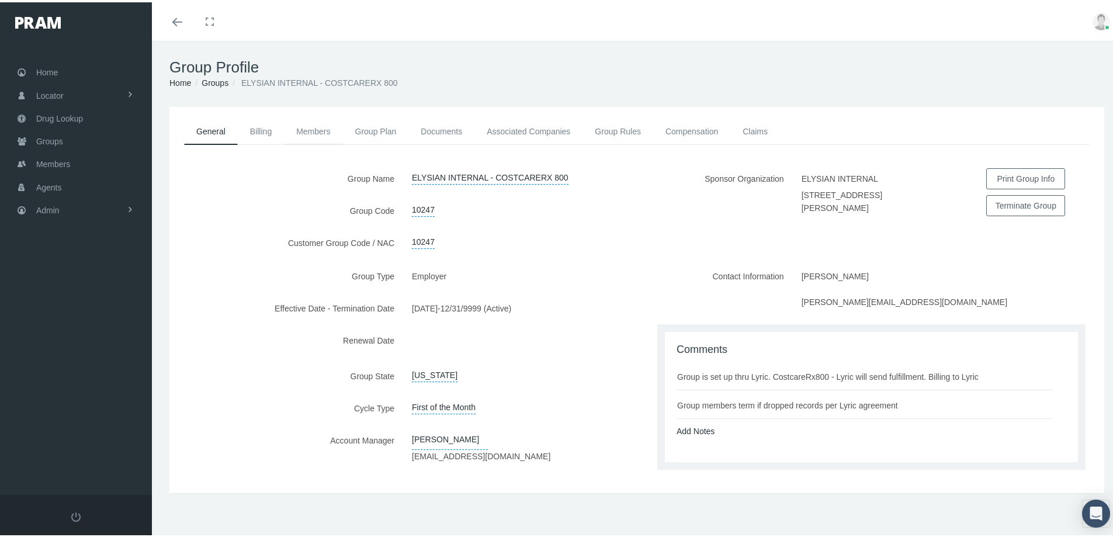
click at [311, 124] on link "Members" at bounding box center [313, 129] width 58 height 26
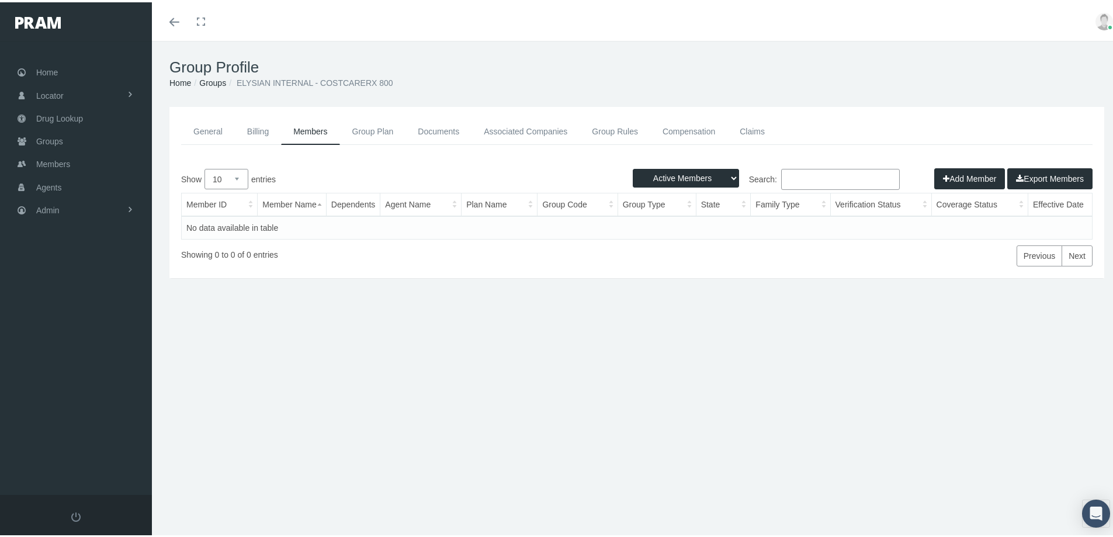
click at [726, 178] on select "Active Members Terminated Members Active & Terminated" at bounding box center [686, 175] width 106 height 19
select select "3"
click at [633, 166] on select "Active Members Terminated Members Active & Terminated" at bounding box center [686, 175] width 106 height 19
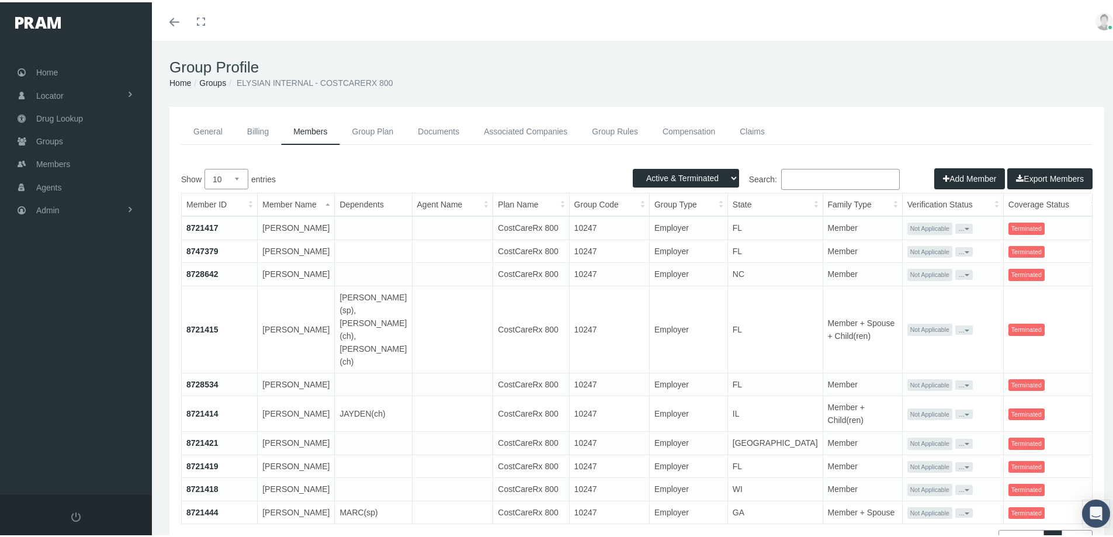
click at [199, 253] on link "8747379" at bounding box center [202, 248] width 32 height 9
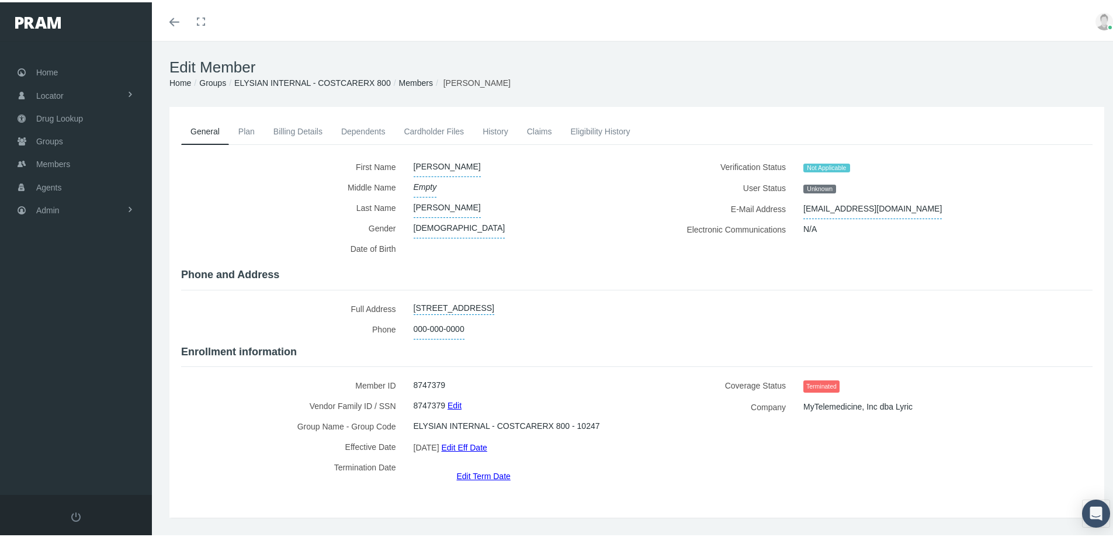
click at [595, 125] on link "Eligibility History" at bounding box center [600, 129] width 78 height 26
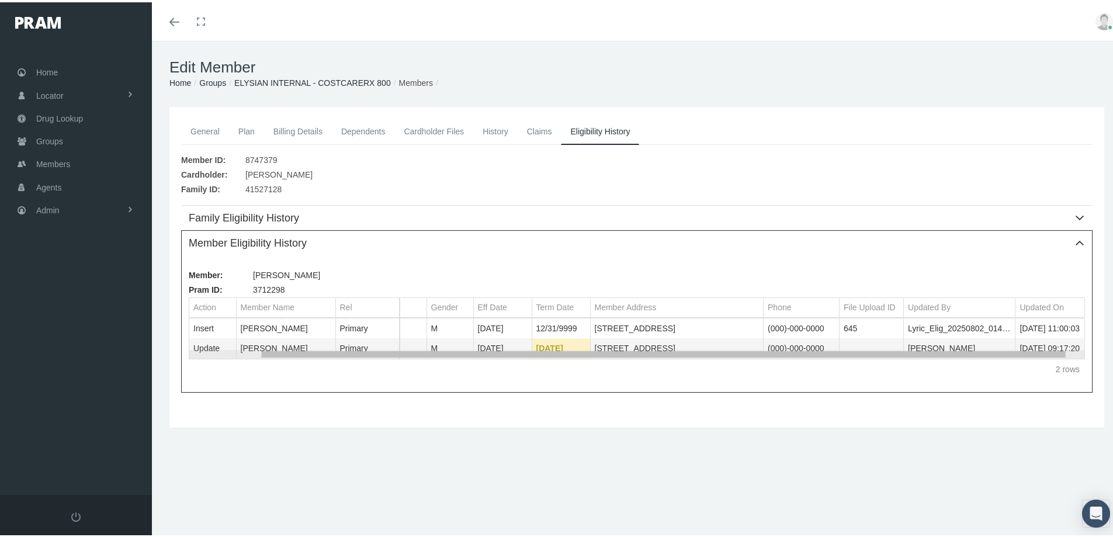
scroll to position [0, 88]
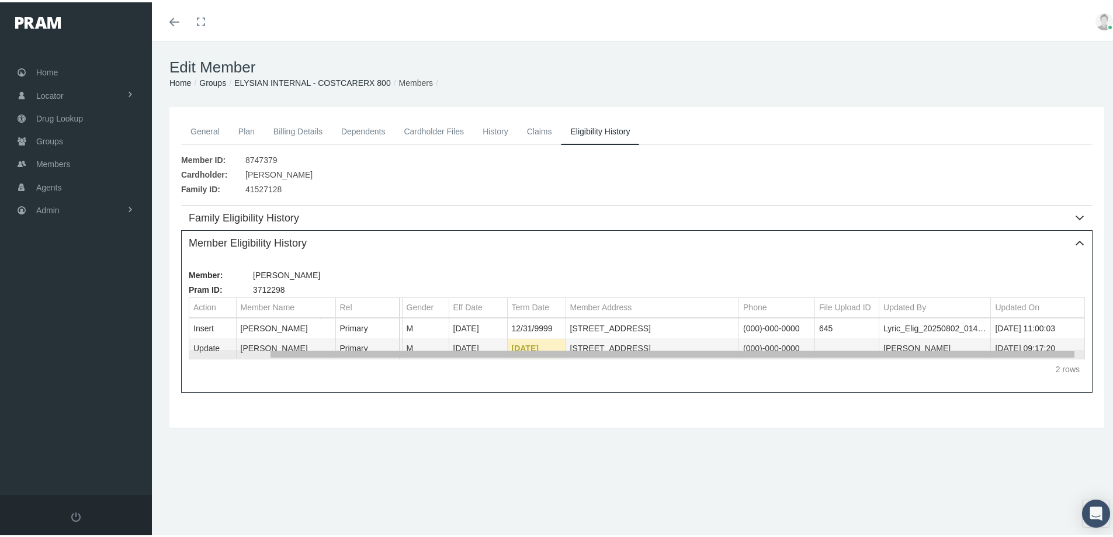
drag, startPoint x: 620, startPoint y: 352, endPoint x: 782, endPoint y: 350, distance: 162.4
click at [782, 350] on body "Toggle Fullscreen Toggle navigation Toggle menubar Toggle fullscreen Profile Lo…" at bounding box center [560, 268] width 1121 height 537
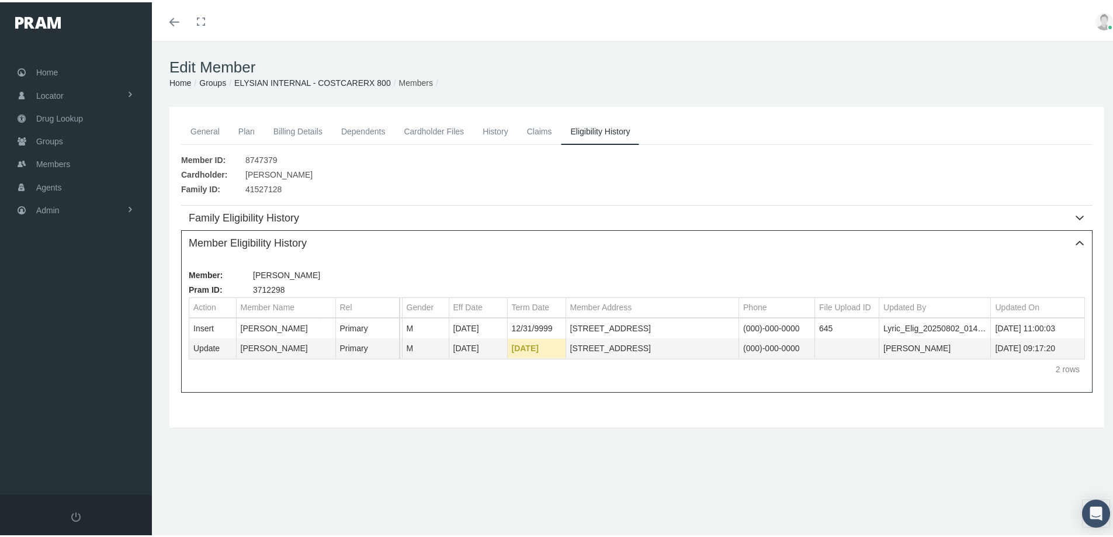
click at [211, 128] on link "General" at bounding box center [205, 129] width 48 height 26
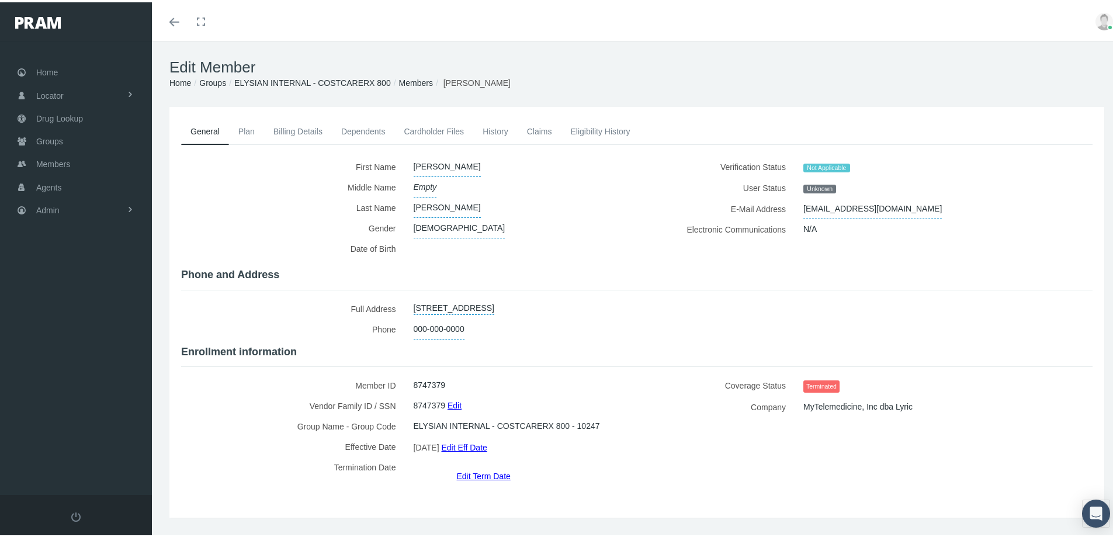
click at [588, 131] on link "Eligibility History" at bounding box center [600, 129] width 78 height 26
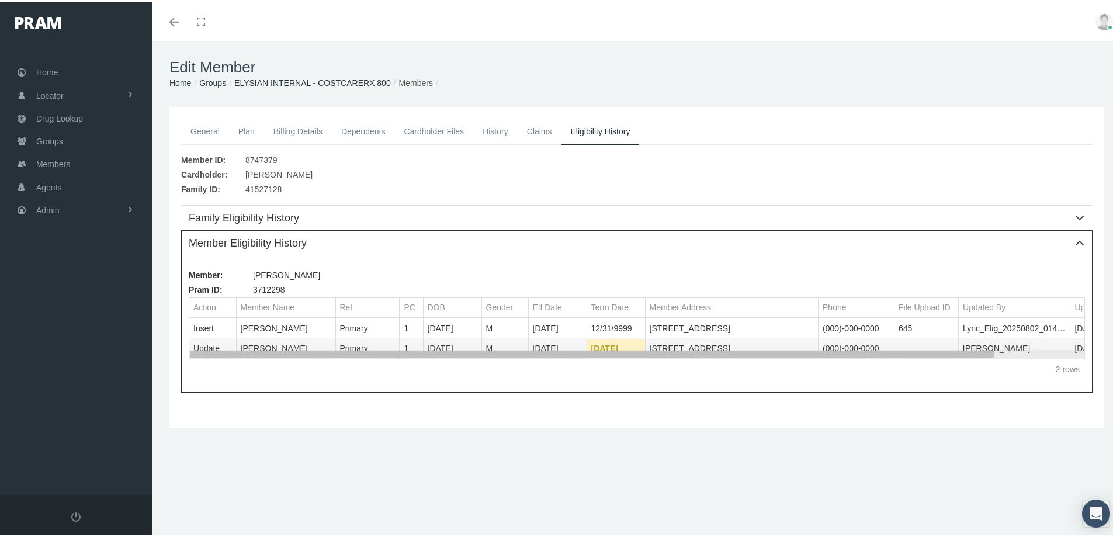
scroll to position [0, 88]
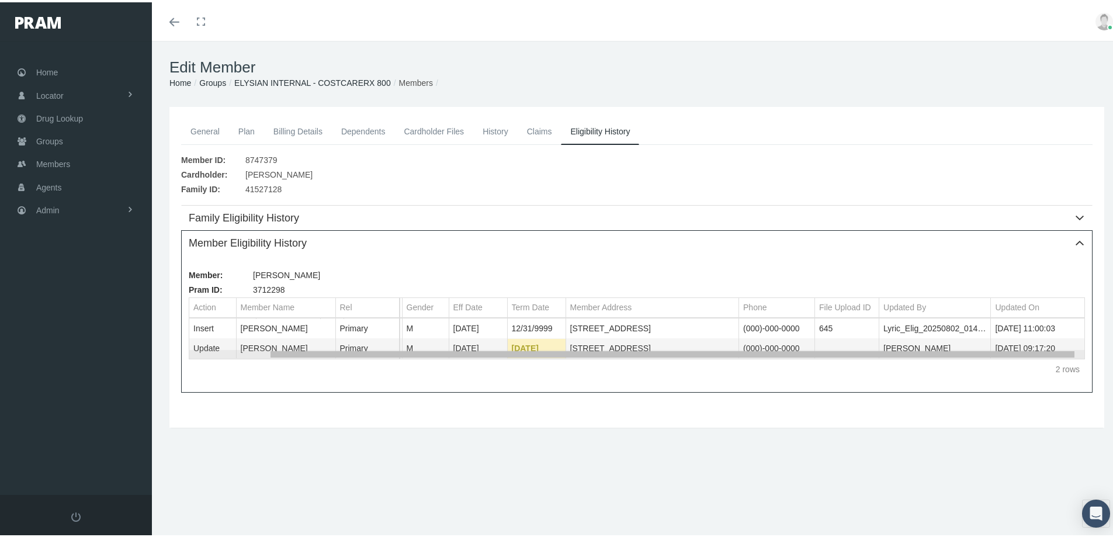
drag, startPoint x: 576, startPoint y: 348, endPoint x: 807, endPoint y: 352, distance: 231.3
click at [807, 352] on body "Toggle Fullscreen Toggle navigation Toggle menubar Toggle fullscreen Profile Lo…" at bounding box center [560, 268] width 1121 height 537
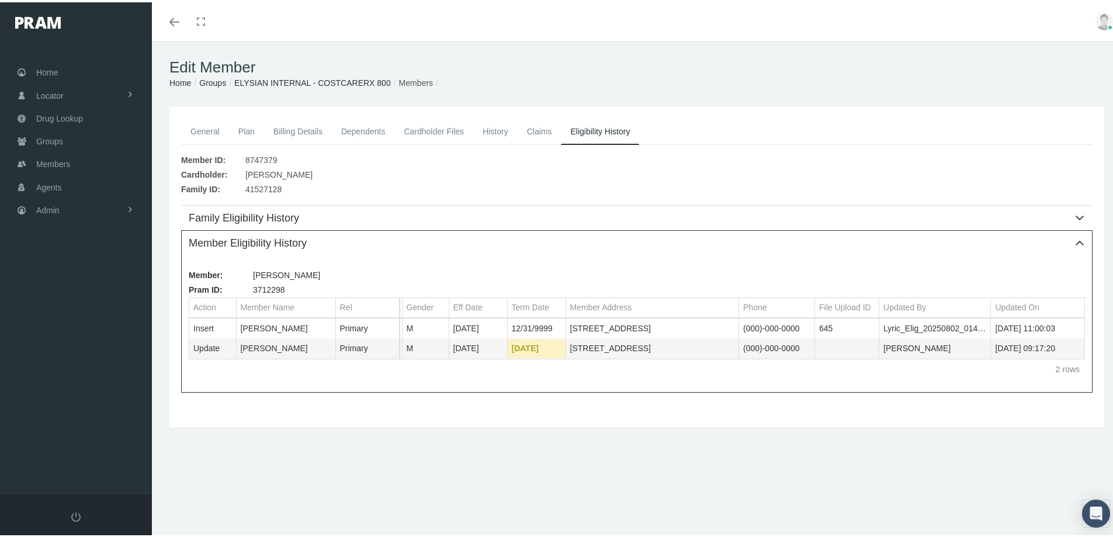
click at [313, 487] on div "Edit Member Home Groups ELYSIAN INTERNAL - COSTCARERX 800 Members General Plan …" at bounding box center [637, 294] width 970 height 511
drag, startPoint x: 205, startPoint y: 130, endPoint x: 201, endPoint y: 137, distance: 7.8
click at [205, 130] on link "General" at bounding box center [205, 129] width 48 height 26
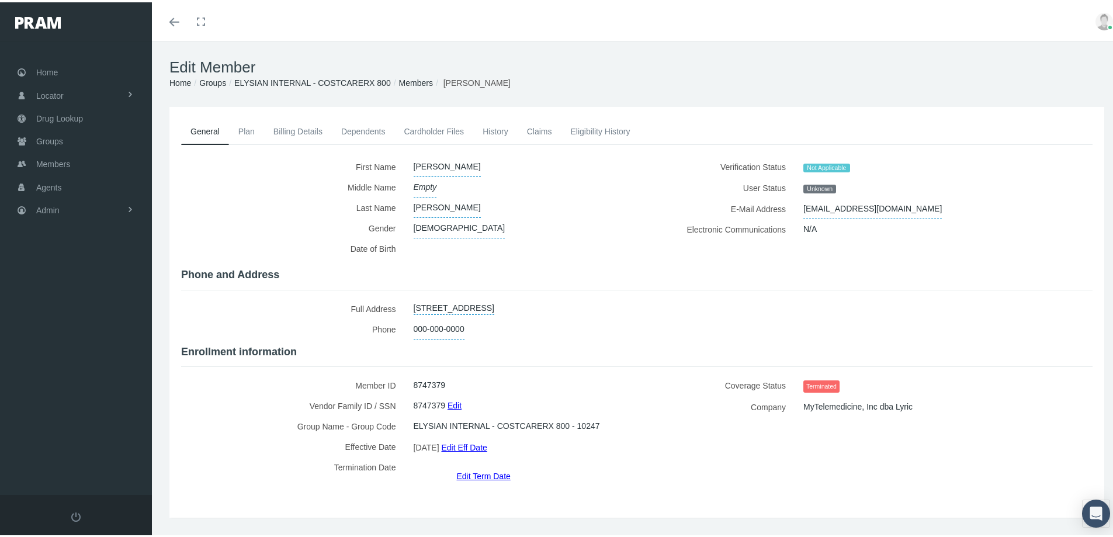
click at [245, 128] on link "Plan" at bounding box center [246, 129] width 35 height 26
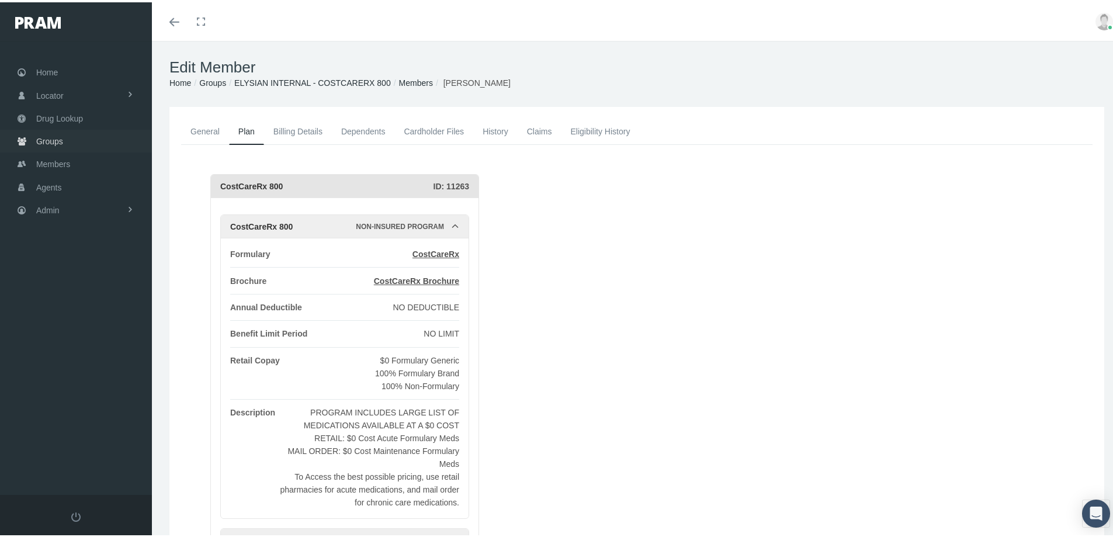
click at [48, 138] on span "Groups" at bounding box center [49, 139] width 27 height 22
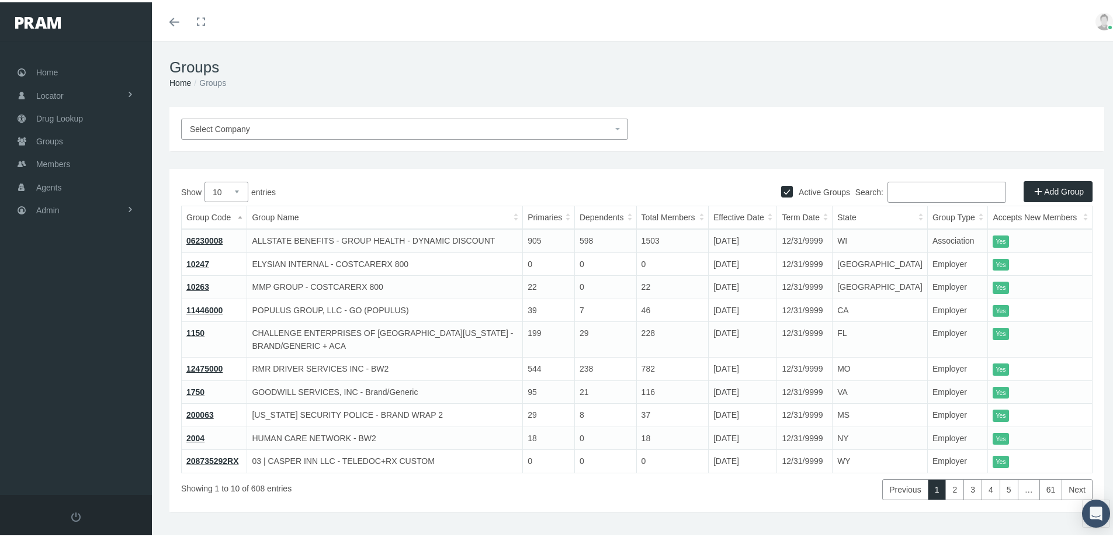
click at [887, 190] on input "Search:" at bounding box center [946, 189] width 119 height 21
click at [52, 141] on span "Groups" at bounding box center [49, 139] width 27 height 22
click at [892, 184] on input "Search:" at bounding box center [946, 189] width 119 height 21
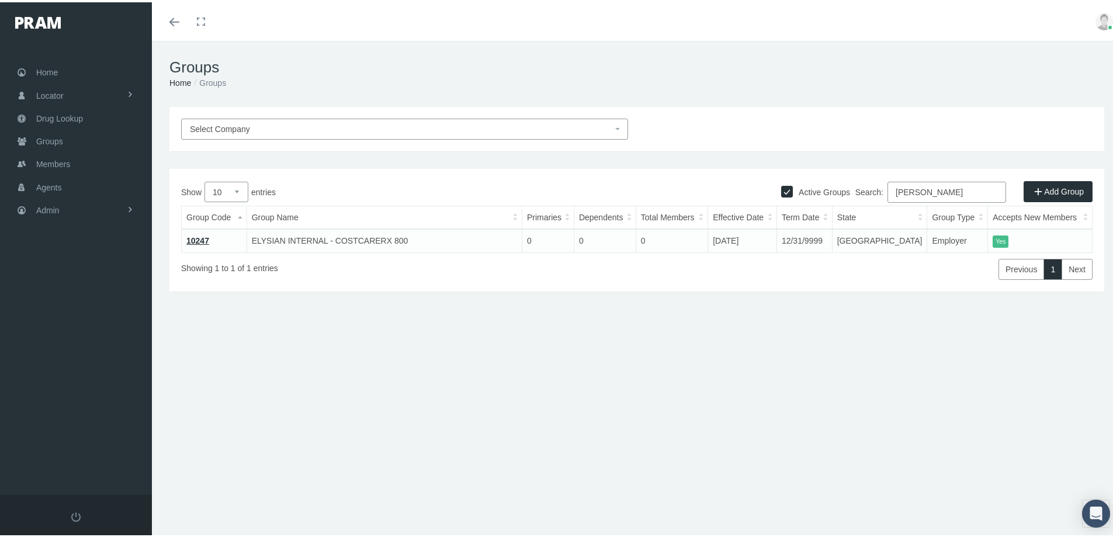
type input "ely"
drag, startPoint x: 203, startPoint y: 238, endPoint x: 184, endPoint y: 307, distance: 71.6
click at [203, 239] on link "10247" at bounding box center [197, 238] width 23 height 9
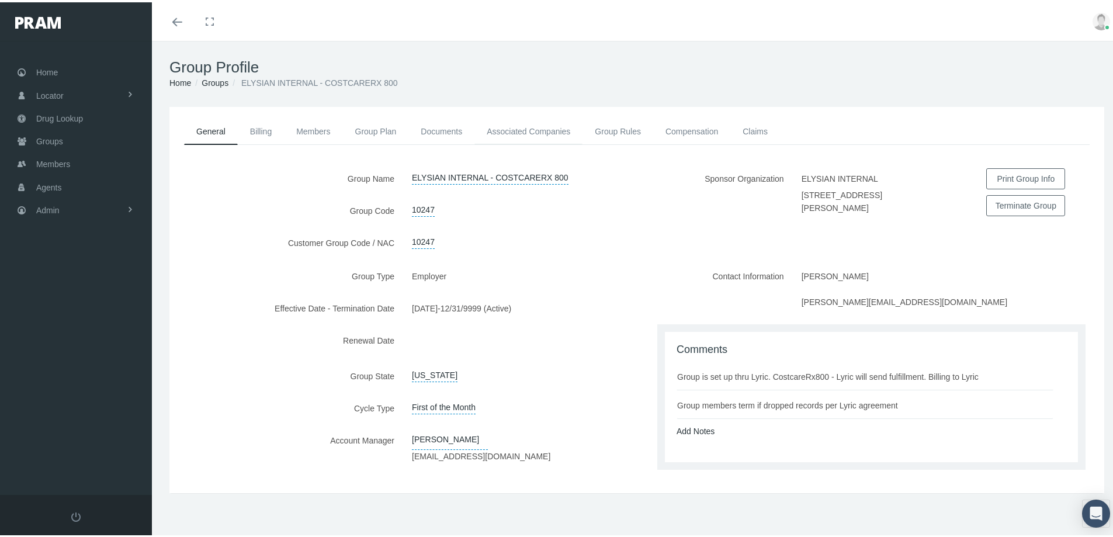
click at [541, 133] on link "Associated Companies" at bounding box center [528, 129] width 108 height 26
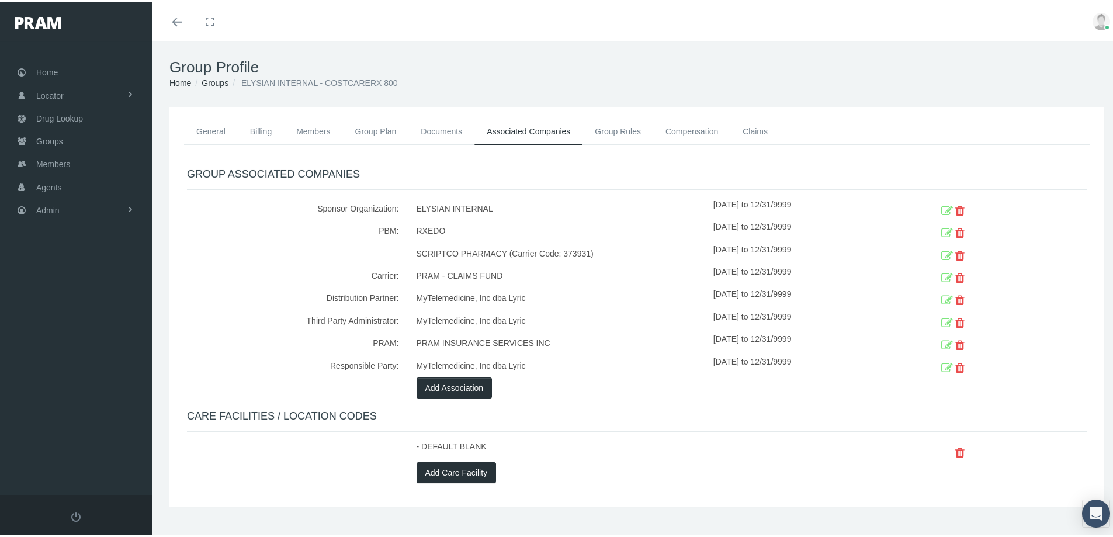
click at [313, 133] on link "Members" at bounding box center [313, 129] width 58 height 26
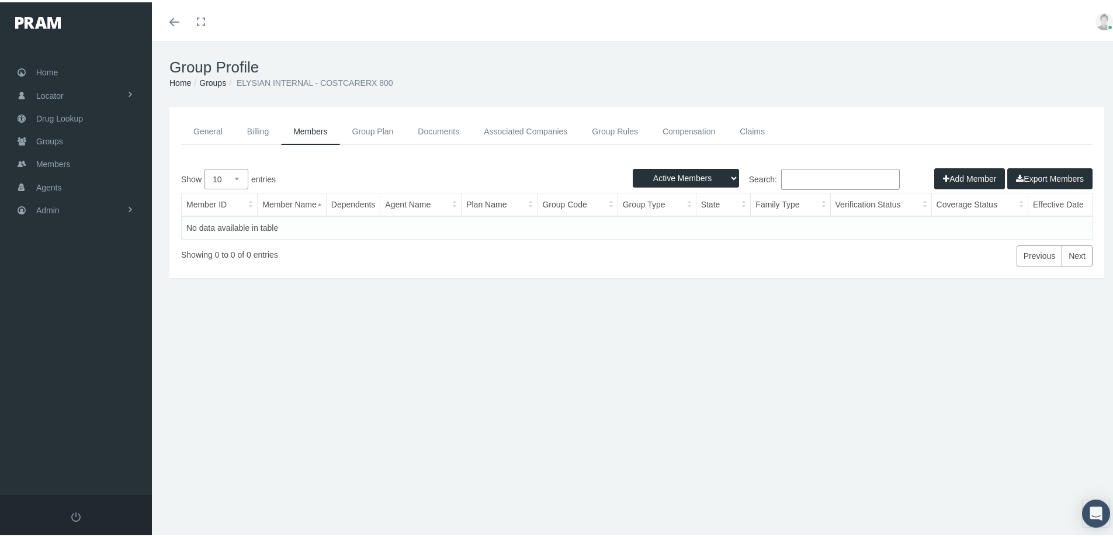
click at [721, 177] on select "Active Members Terminated Members Active & Terminated" at bounding box center [686, 175] width 106 height 19
select select "2"
click at [633, 166] on select "Active Members Terminated Members Active & Terminated" at bounding box center [686, 175] width 106 height 19
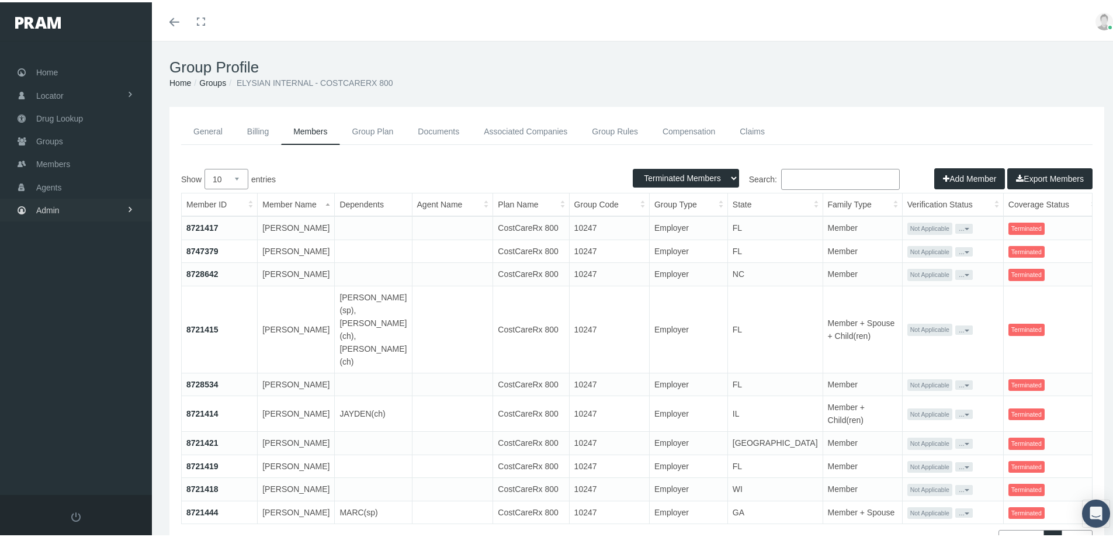
drag, startPoint x: 52, startPoint y: 207, endPoint x: 70, endPoint y: 212, distance: 18.1
click at [53, 209] on span "Admin" at bounding box center [47, 208] width 23 height 22
drag, startPoint x: 912, startPoint y: 46, endPoint x: 780, endPoint y: 77, distance: 135.4
click at [912, 47] on div "Group Profile Home Groups ELYSIAN INTERNAL - COSTCARERX 800" at bounding box center [637, 72] width 970 height 66
drag, startPoint x: 418, startPoint y: 447, endPoint x: 357, endPoint y: 429, distance: 63.4
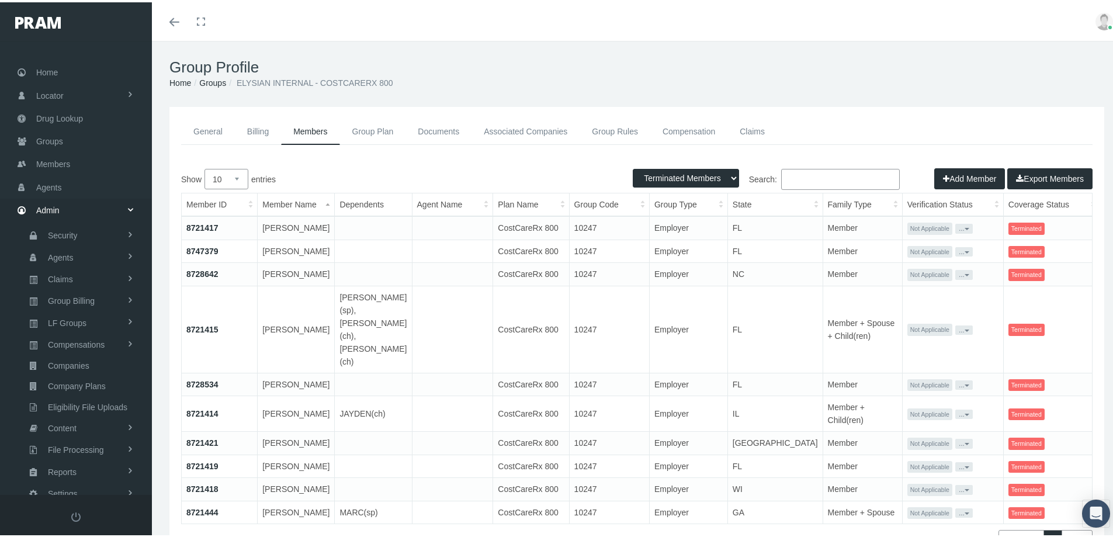
click at [417, 447] on td at bounding box center [452, 440] width 81 height 23
click at [421, 453] on td at bounding box center [452, 440] width 81 height 23
click at [926, 71] on h1 "Group Profile" at bounding box center [636, 65] width 934 height 18
click at [55, 159] on span "Members" at bounding box center [53, 162] width 34 height 22
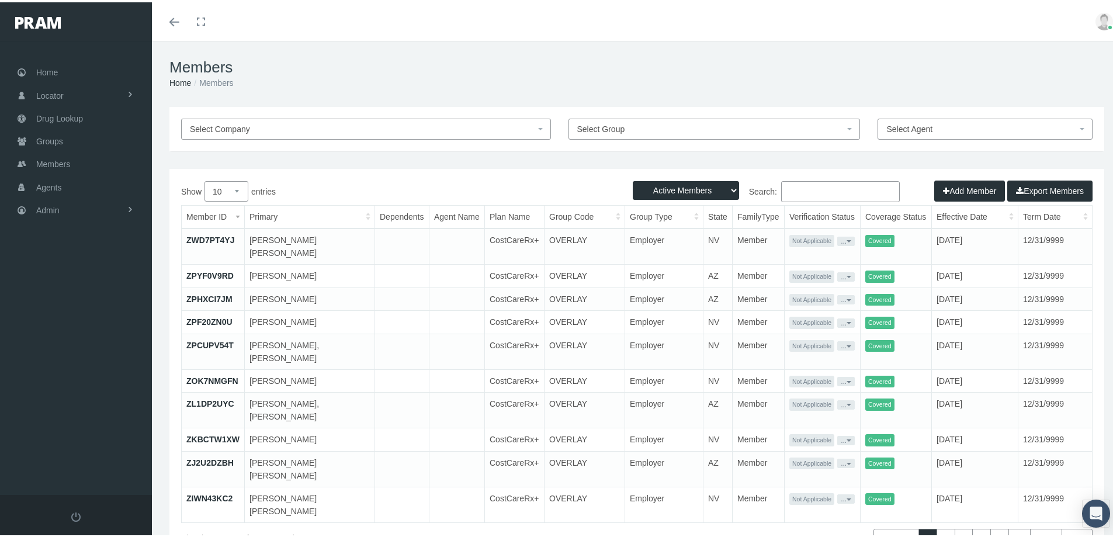
drag, startPoint x: 787, startPoint y: 189, endPoint x: 833, endPoint y: 187, distance: 46.2
click at [792, 190] on input "Search:" at bounding box center [840, 189] width 119 height 21
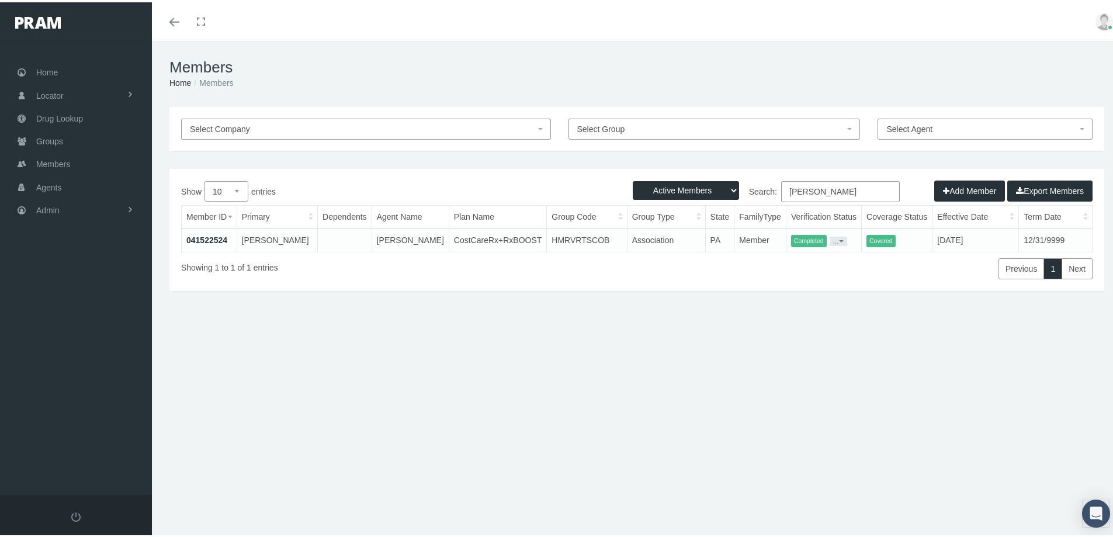
type input "[PERSON_NAME]"
click at [201, 235] on link "041522524" at bounding box center [206, 237] width 41 height 9
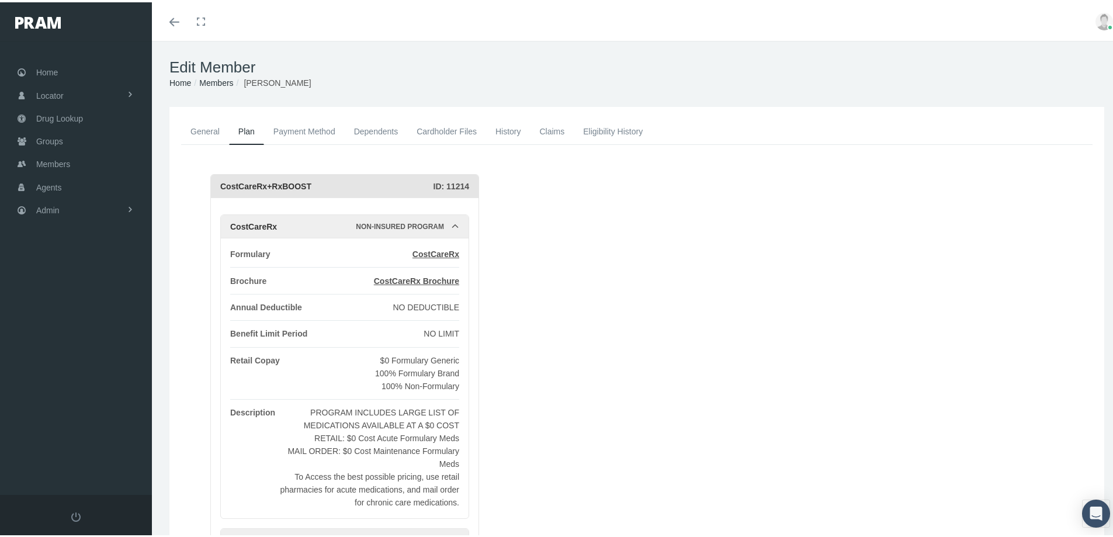
click at [206, 128] on link "General" at bounding box center [205, 129] width 48 height 26
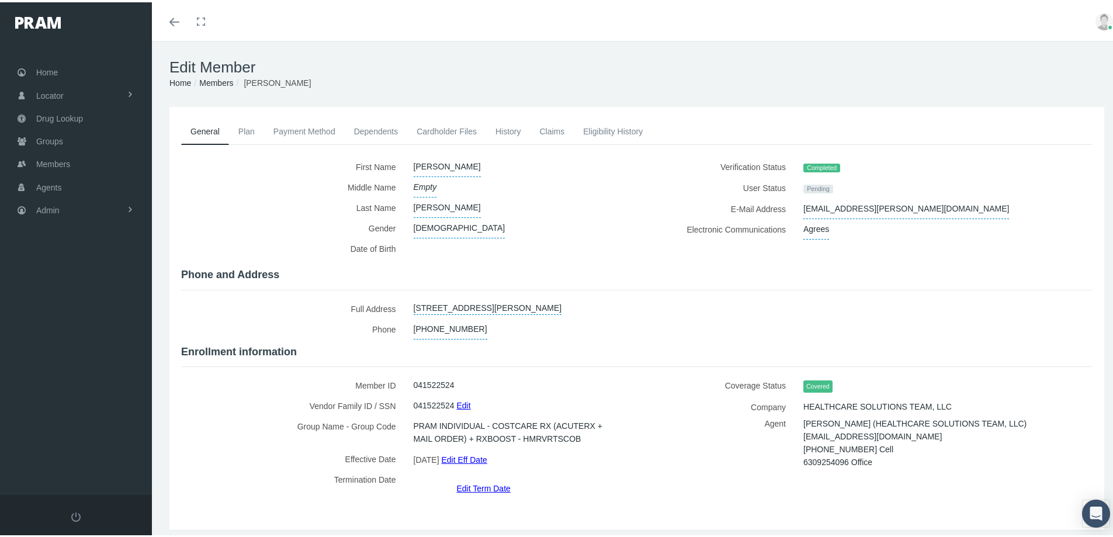
click at [440, 130] on link "Cardholder Files" at bounding box center [446, 129] width 79 height 26
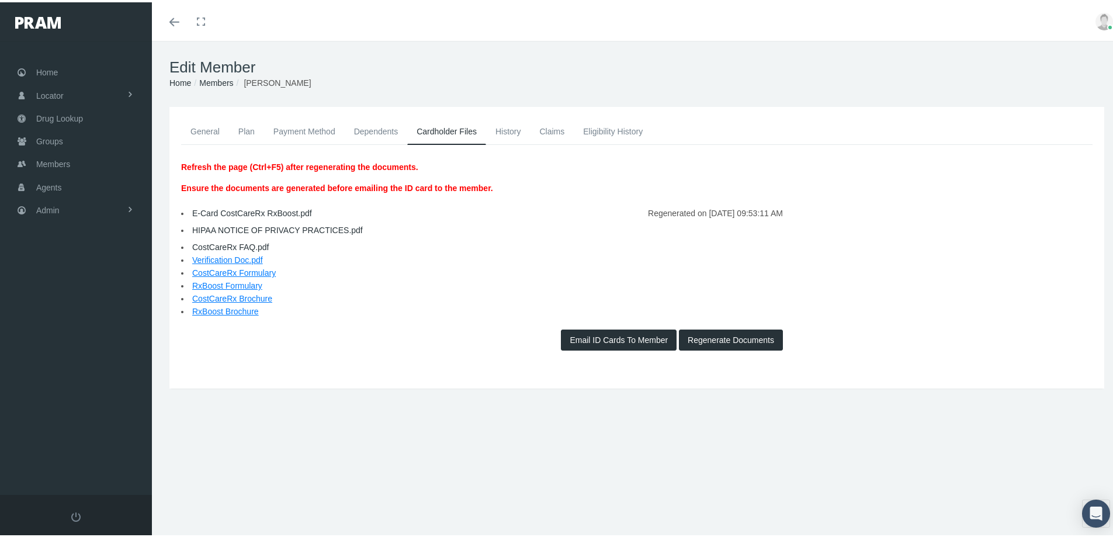
click at [713, 338] on button "Regenerate Documents" at bounding box center [731, 337] width 104 height 21
click at [600, 336] on button "Email ID Cards To Member" at bounding box center [619, 337] width 116 height 21
click at [249, 209] on link "E-Card CostCareRx RxBoost.pdf" at bounding box center [252, 210] width 120 height 9
click at [214, 127] on link "General" at bounding box center [205, 129] width 48 height 26
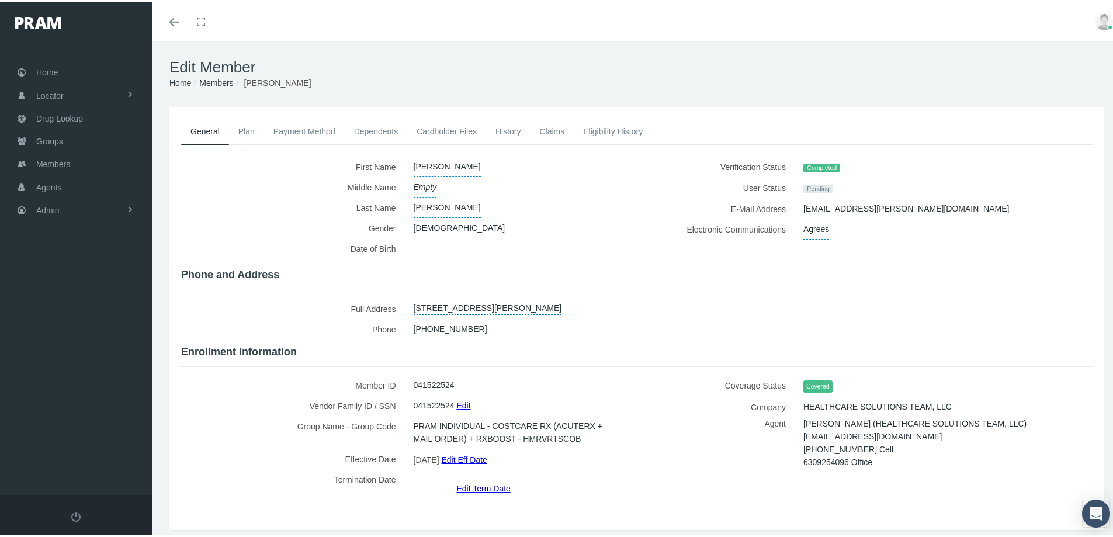
click at [359, 129] on link "Dependents" at bounding box center [376, 129] width 63 height 26
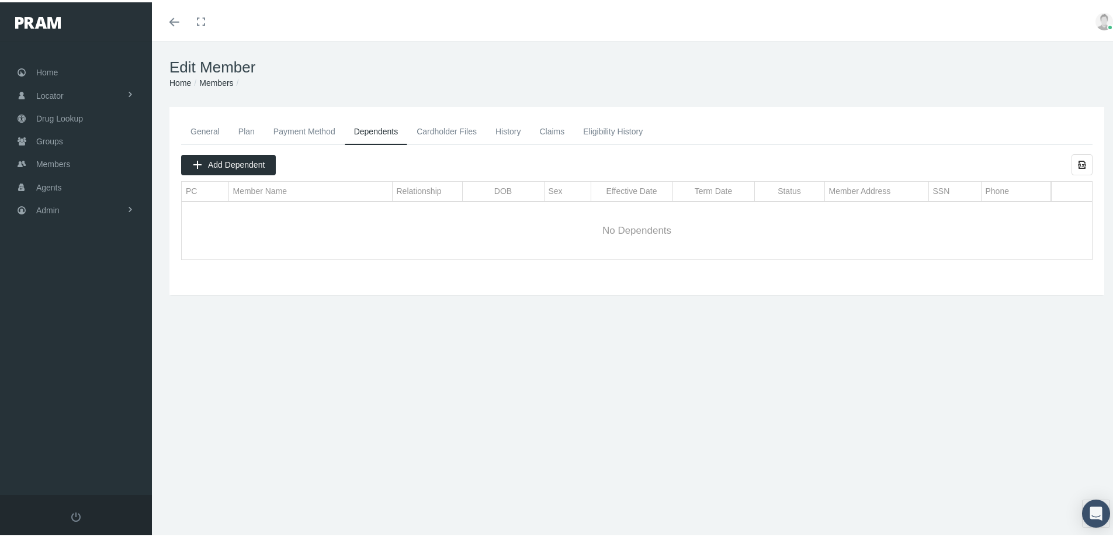
click at [201, 131] on link "General" at bounding box center [205, 129] width 48 height 26
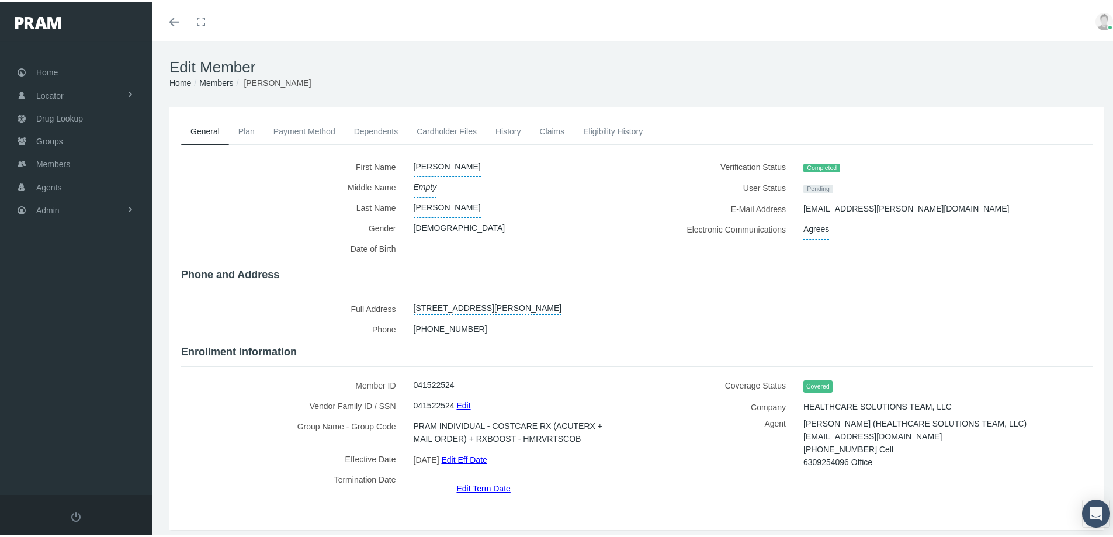
drag, startPoint x: 439, startPoint y: 131, endPoint x: 415, endPoint y: 144, distance: 27.5
click at [439, 131] on link "Cardholder Files" at bounding box center [446, 129] width 79 height 26
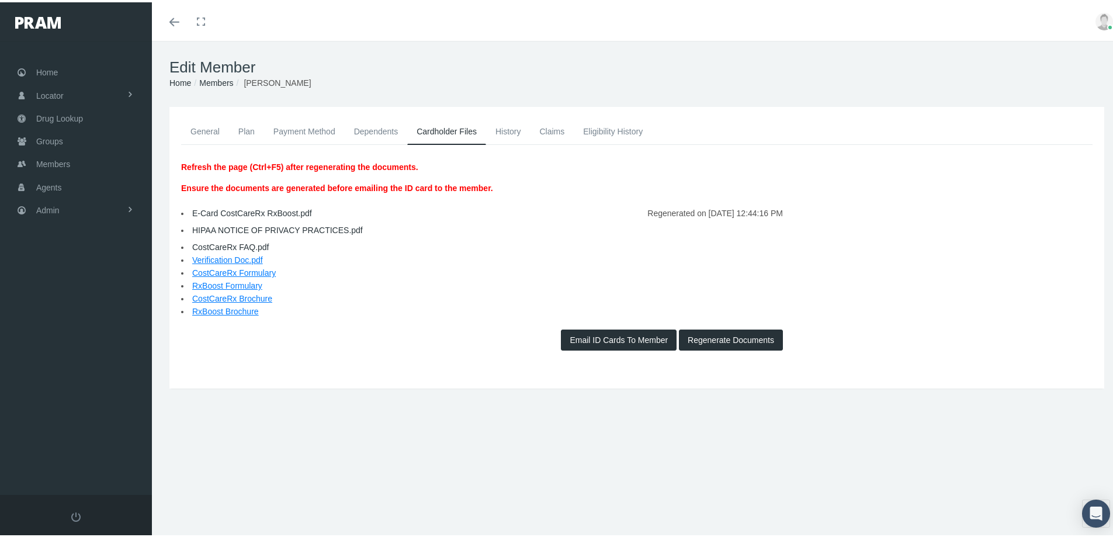
click at [223, 297] on link "CostCareRx Brochure" at bounding box center [232, 295] width 80 height 9
click at [204, 128] on link "General" at bounding box center [205, 129] width 48 height 26
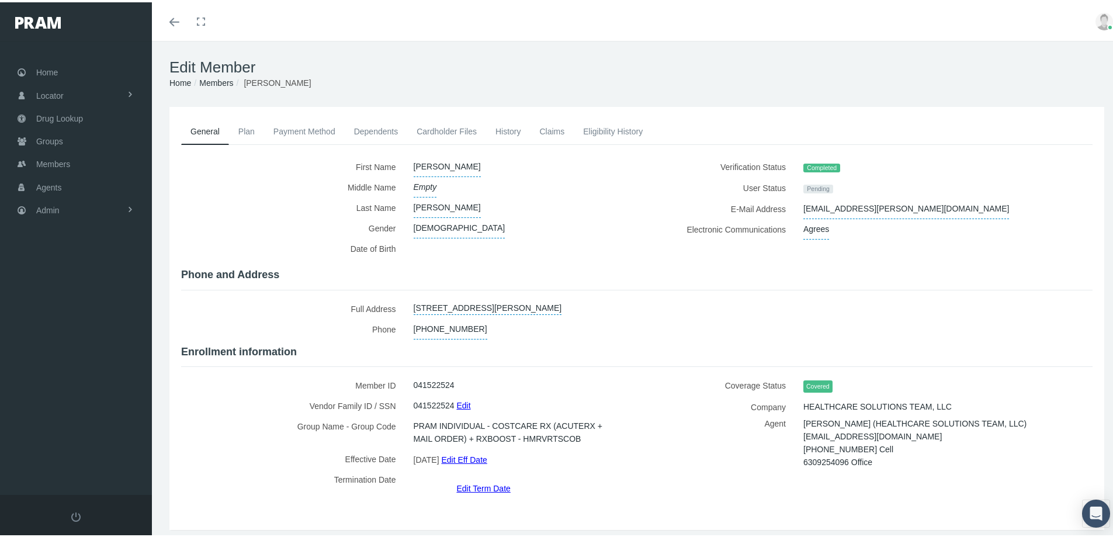
click at [639, 460] on div "Coverage Status Covered Company HEALTHCARE SOLUTIONS TEAM, LLC Agent [EMAIL_ADD…" at bounding box center [869, 433] width 464 height 120
drag, startPoint x: 266, startPoint y: 442, endPoint x: 279, endPoint y: 442, distance: 13.4
click at [266, 442] on label "Group Name - Group Code" at bounding box center [293, 429] width 224 height 33
